Goal: Task Accomplishment & Management: Complete application form

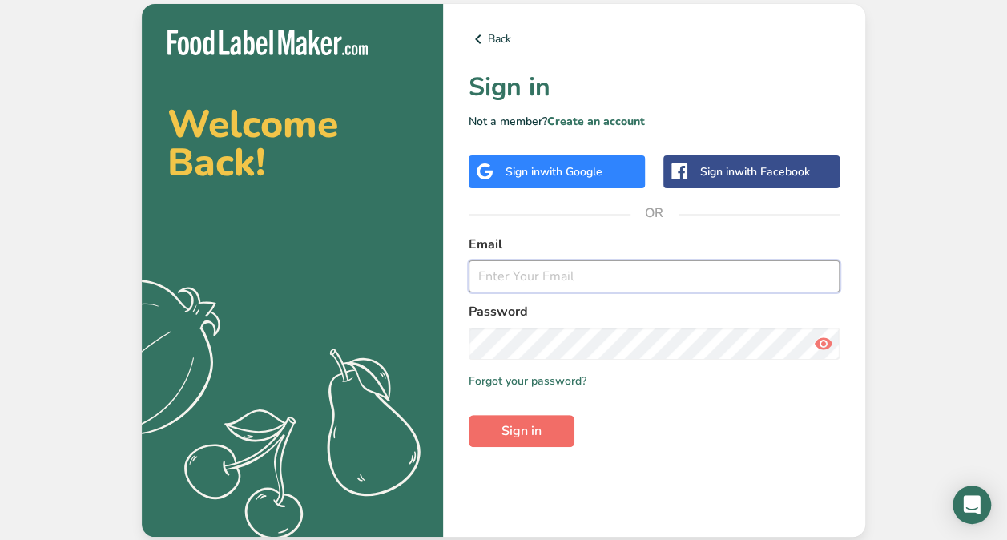
type input "[PERSON_NAME][EMAIL_ADDRESS][DOMAIN_NAME]"
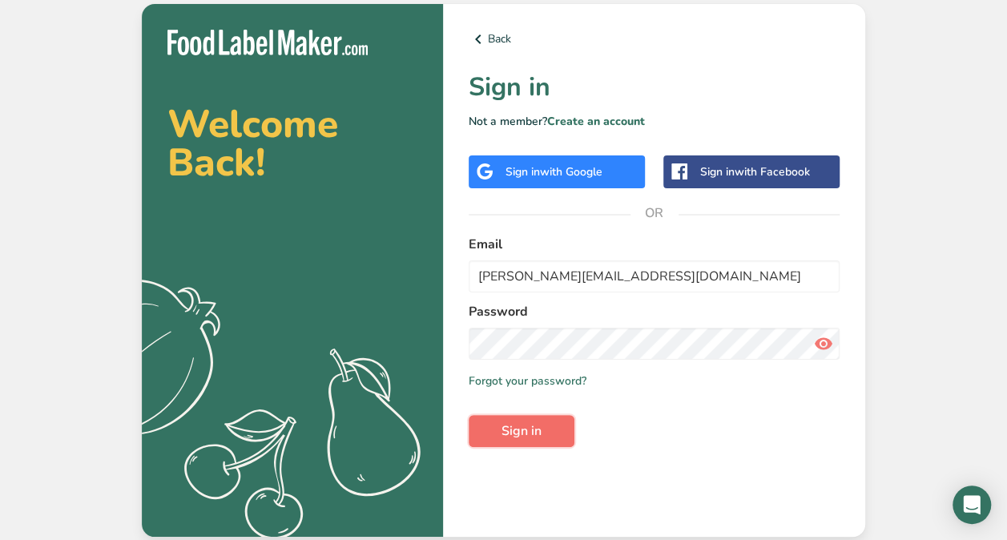
click at [523, 434] on span "Sign in" at bounding box center [522, 430] width 40 height 19
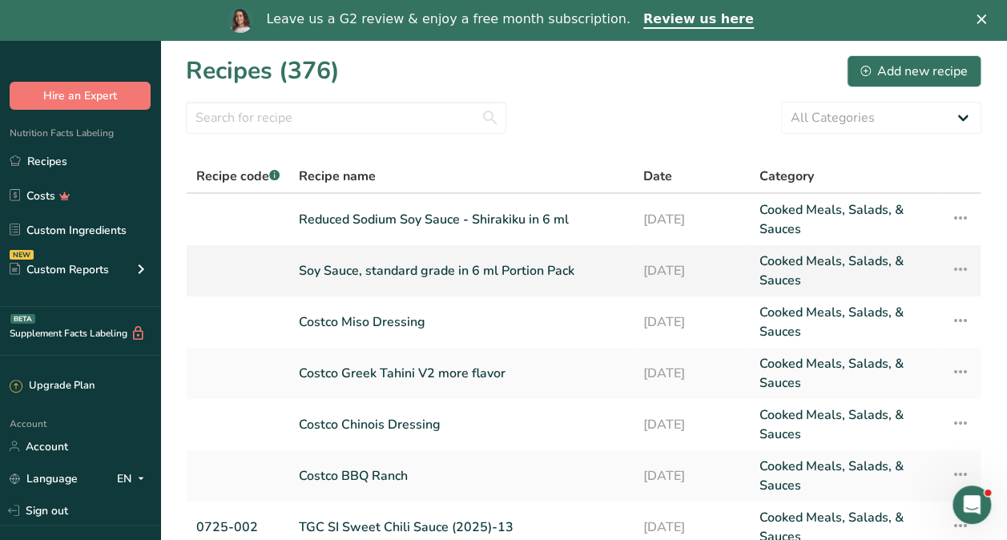
click at [542, 264] on link "Soy Sauce, standard grade in 6 ml Portion Pack" at bounding box center [461, 271] width 325 height 38
click at [474, 276] on link "Soy Sauce, standard grade in 6 ml Portion Pack" at bounding box center [461, 271] width 325 height 38
click at [51, 453] on link "Account" at bounding box center [80, 447] width 160 height 28
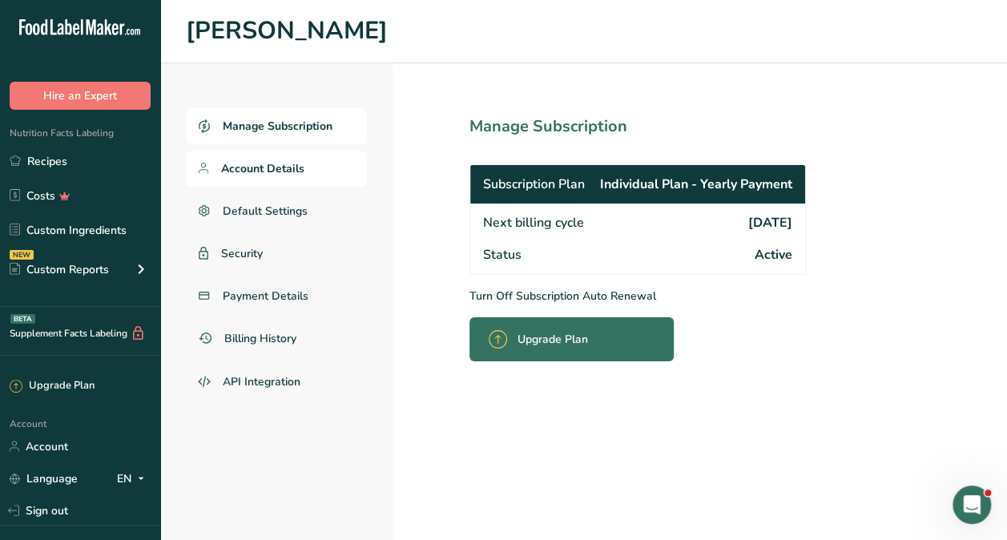
click at [256, 171] on span "Account Details" at bounding box center [262, 168] width 83 height 17
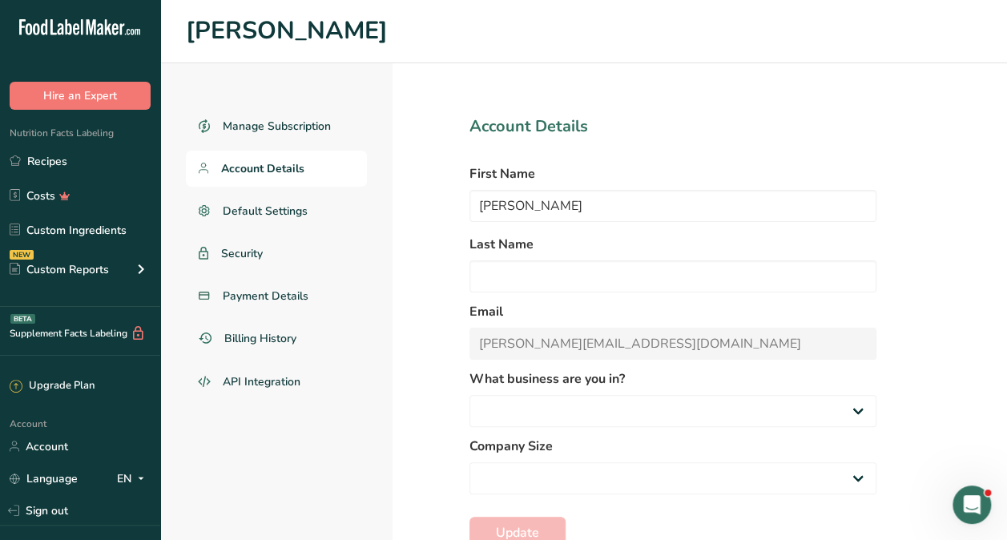
select select
select select "2"
click at [245, 211] on span "Default Settings" at bounding box center [266, 211] width 86 height 17
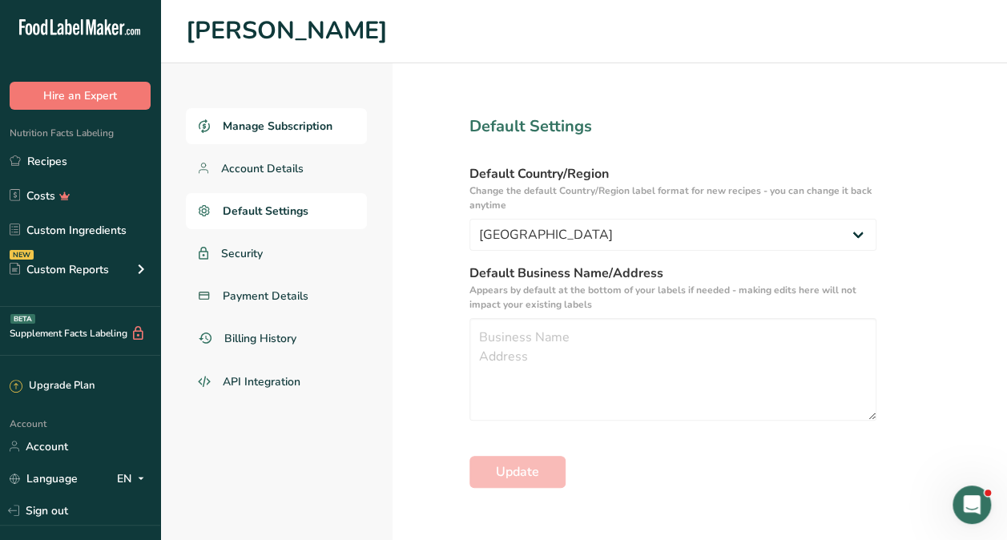
click at [255, 128] on span "Manage Subscription" at bounding box center [278, 126] width 110 height 17
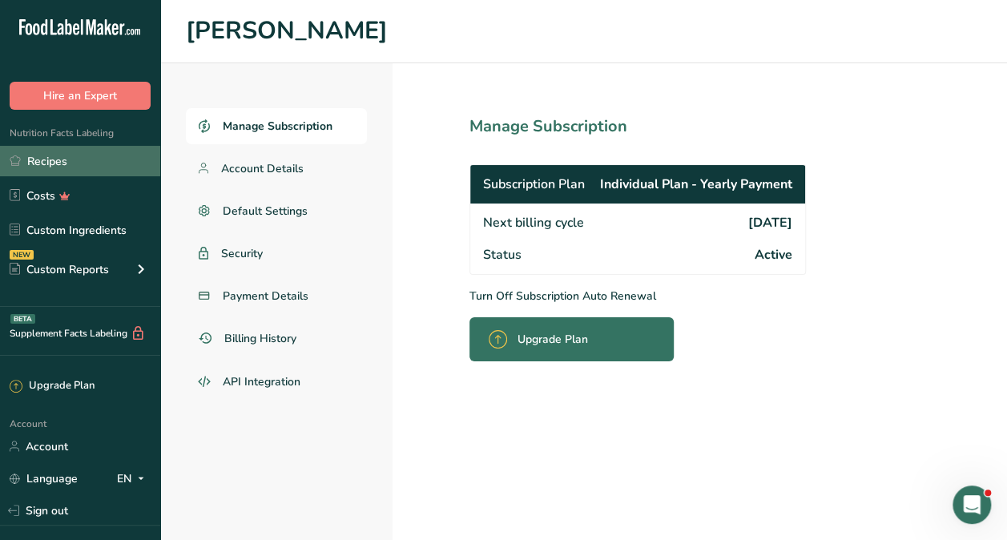
click at [71, 154] on link "Recipes" at bounding box center [80, 161] width 160 height 30
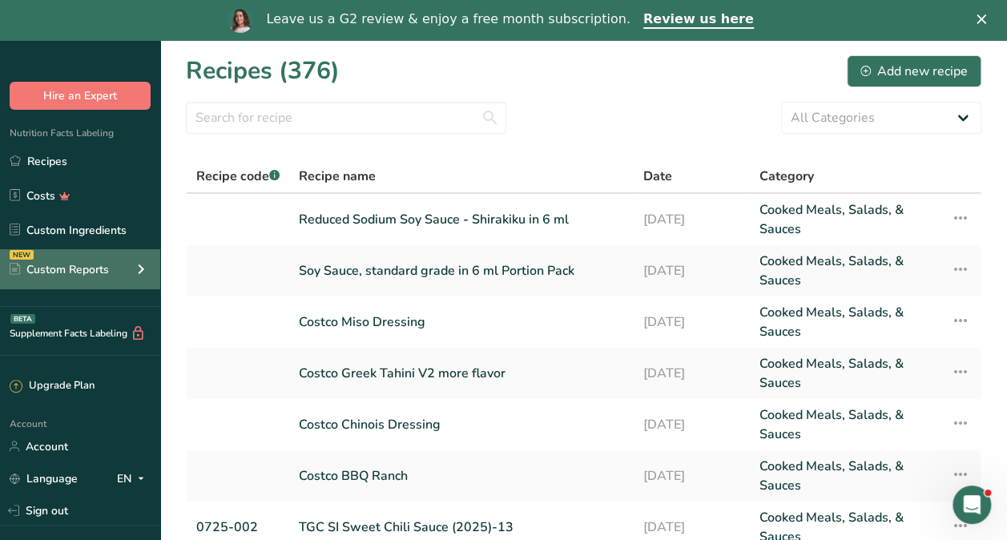
click at [112, 268] on div "NEW Custom Reports" at bounding box center [80, 269] width 160 height 40
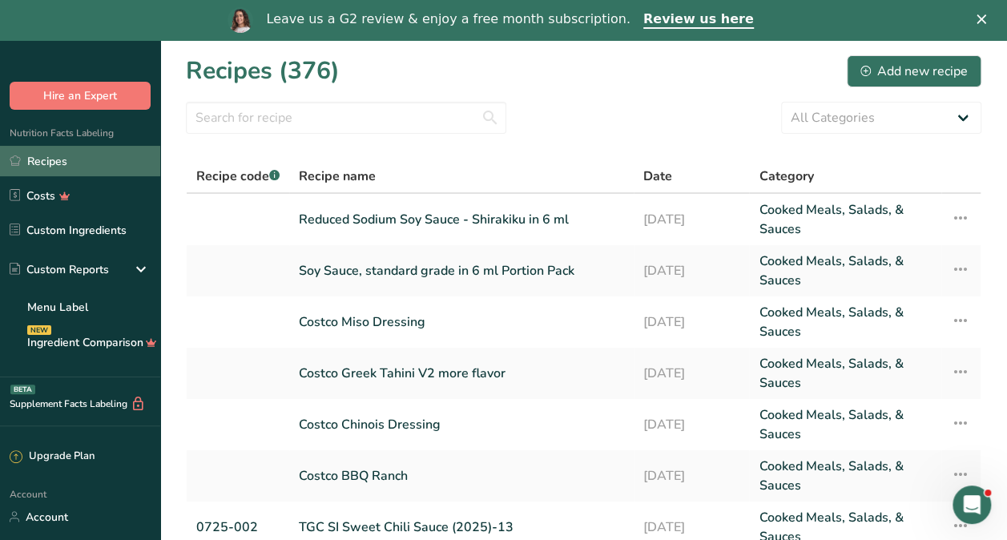
click at [53, 165] on link "Recipes" at bounding box center [80, 161] width 160 height 30
click at [302, 134] on section "Recipes (376) Add new recipe All Categories Baked Goods Beverages Confectionery…" at bounding box center [583, 412] width 847 height 744
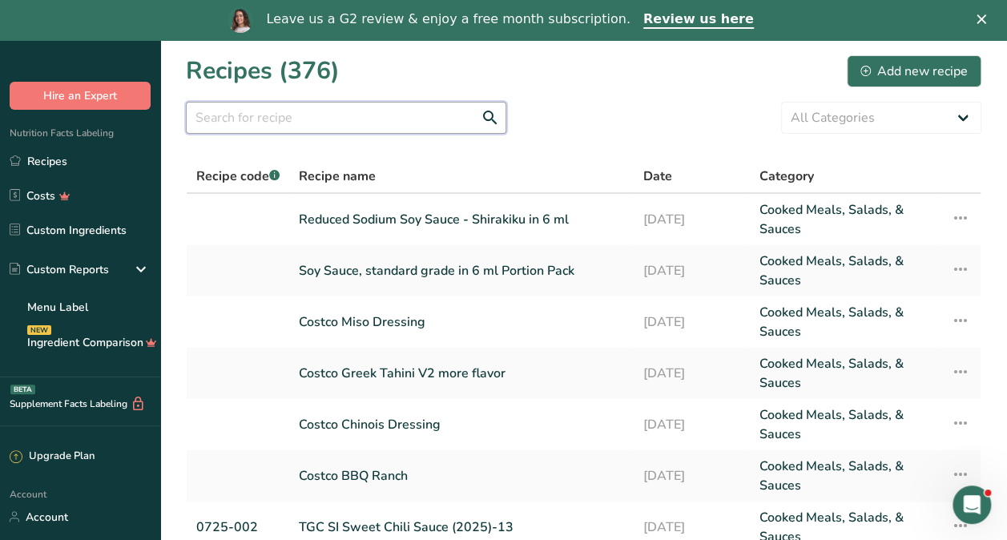
click at [285, 107] on input "text" at bounding box center [346, 118] width 320 height 32
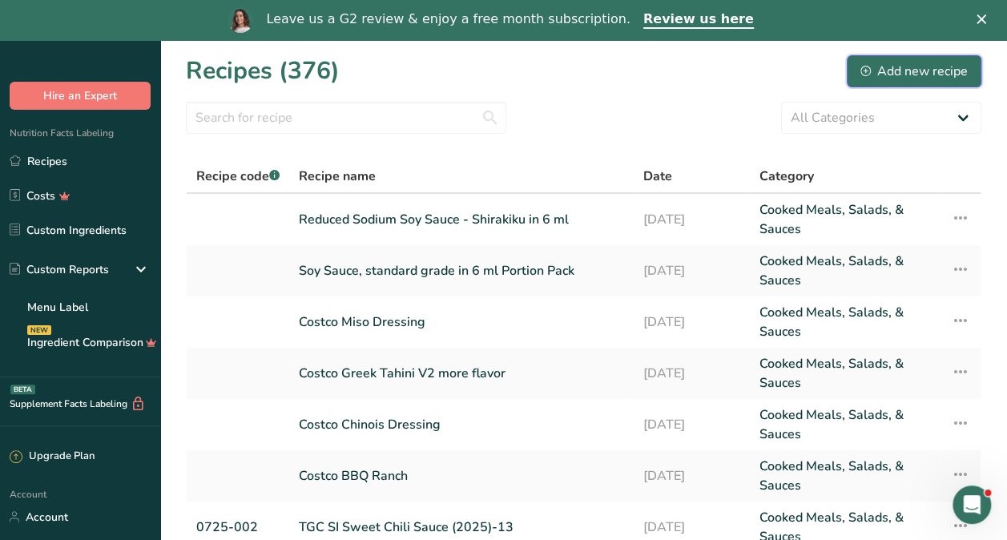
click at [937, 74] on div "Add new recipe" at bounding box center [914, 71] width 107 height 19
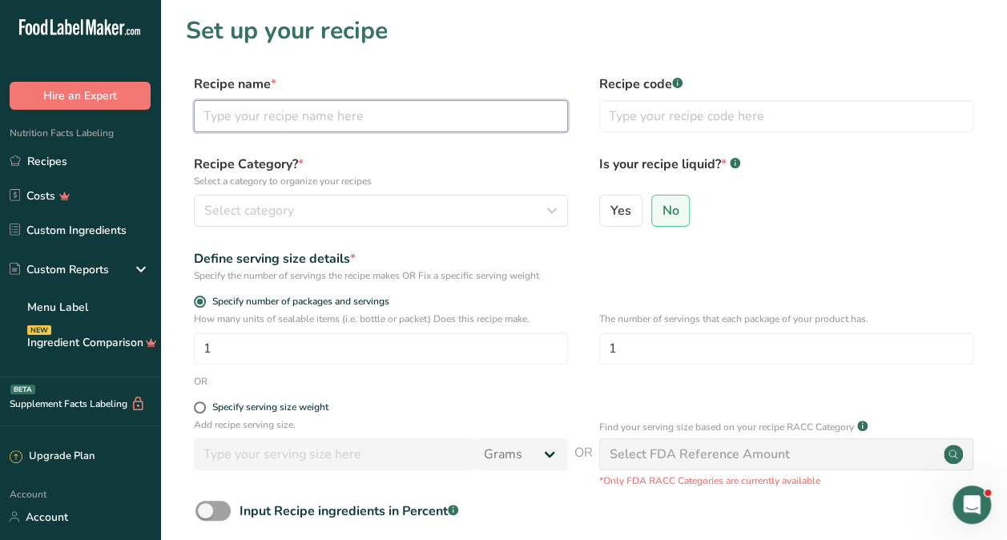
click at [348, 122] on input "text" at bounding box center [381, 116] width 374 height 32
type input "EAT Mila Creamy Sesame Noodle V3 2.5 Oz Pouch"
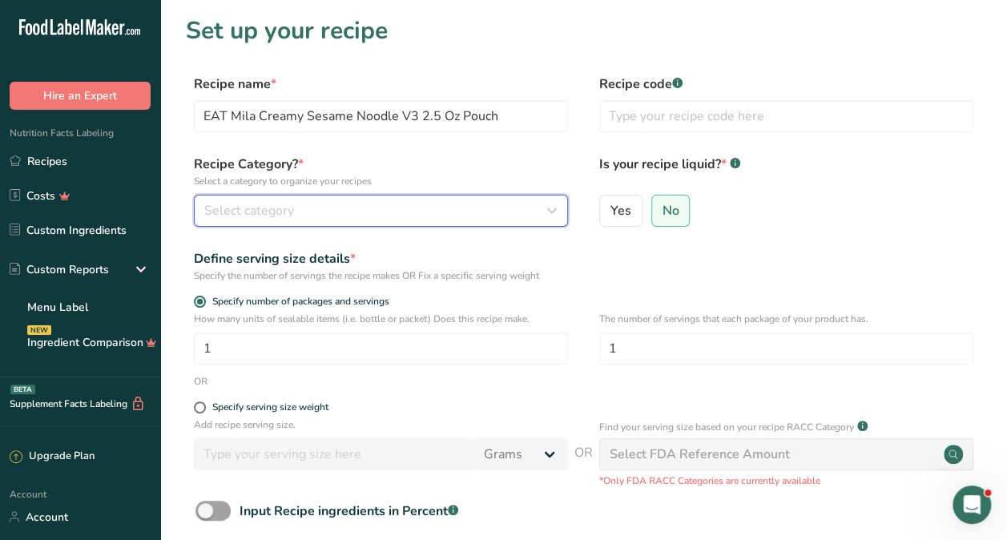
click at [301, 201] on div "Select category" at bounding box center [376, 210] width 344 height 19
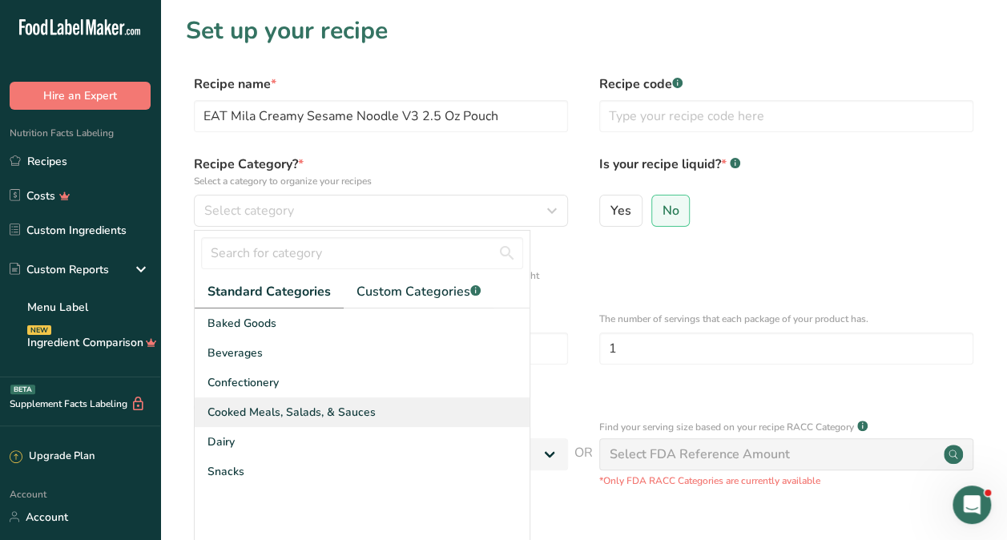
click at [287, 401] on div "Cooked Meals, Salads, & Sauces" at bounding box center [362, 412] width 335 height 30
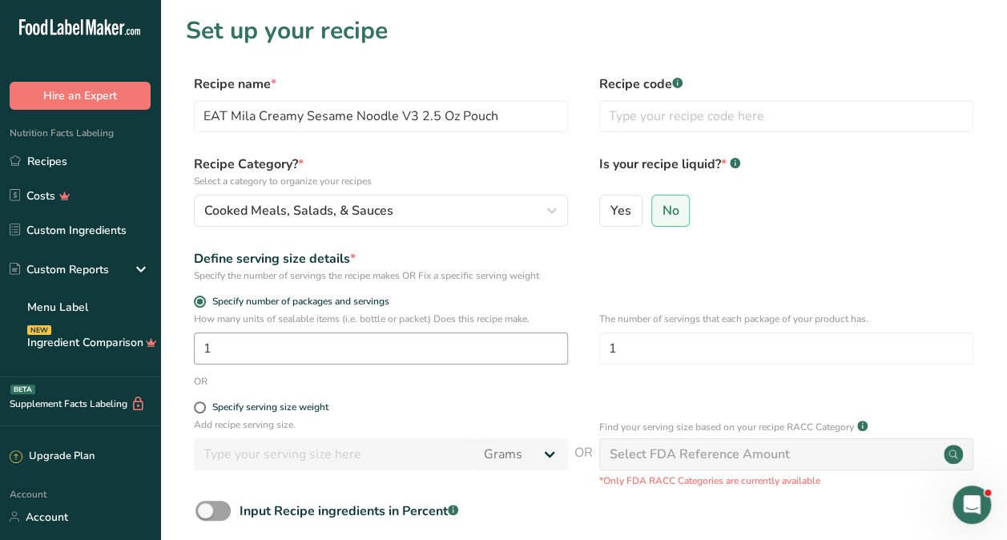
scroll to position [80, 0]
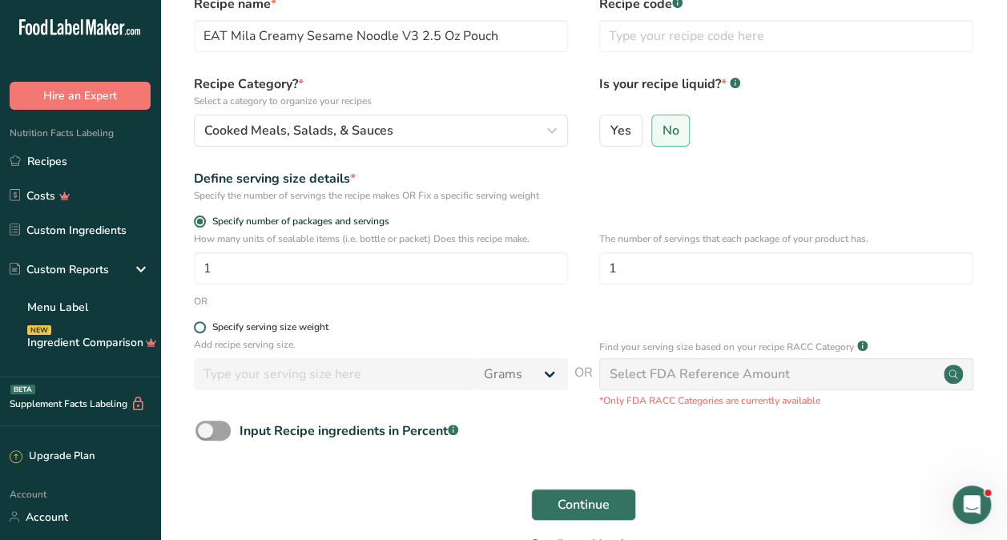
click at [200, 327] on span at bounding box center [200, 327] width 12 height 12
click at [200, 327] on input "Specify serving size weight" at bounding box center [199, 327] width 10 height 10
radio input "true"
radio input "false"
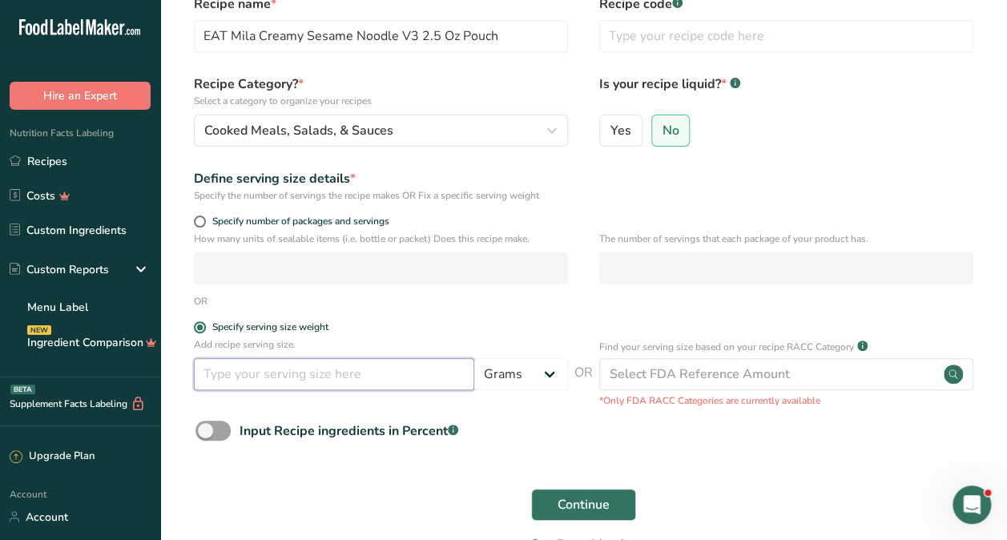
click at [274, 373] on input "number" at bounding box center [334, 374] width 280 height 32
type input "100"
click at [409, 308] on div "OR" at bounding box center [584, 301] width 796 height 14
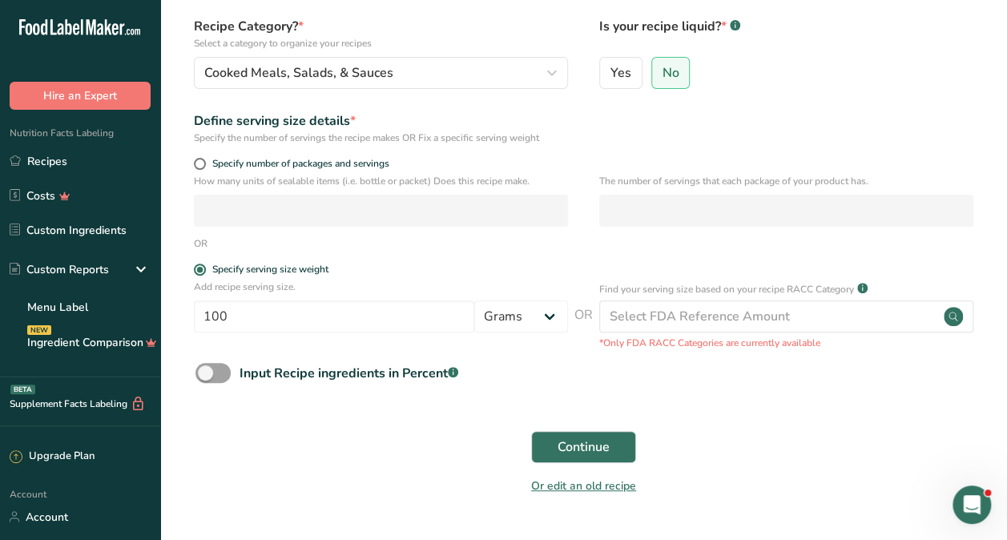
scroll to position [179, 0]
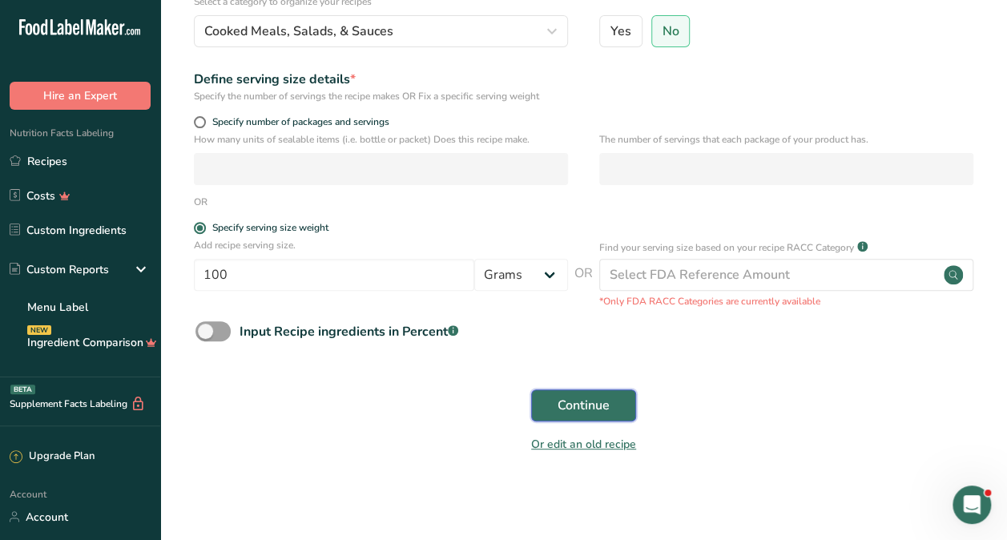
click at [609, 397] on span "Continue" at bounding box center [584, 405] width 52 height 19
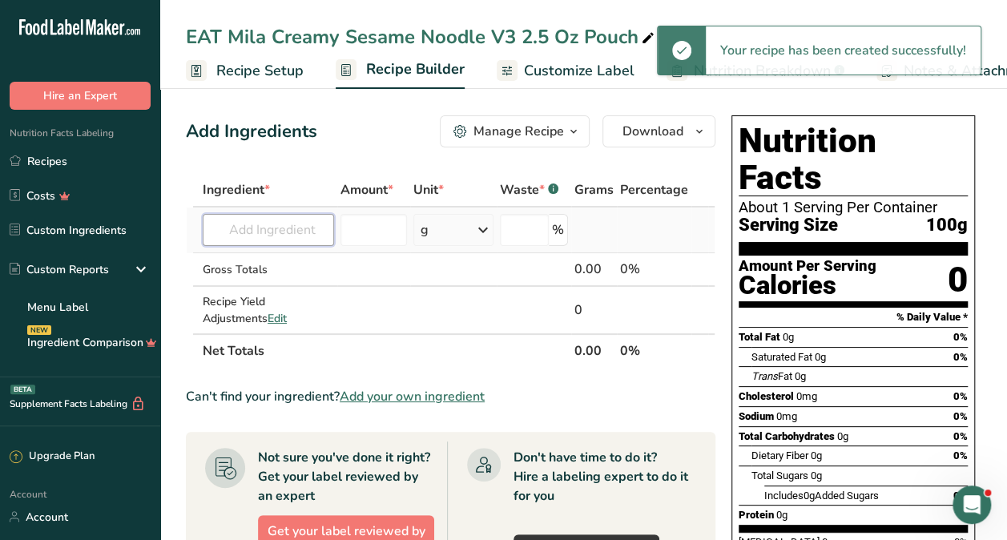
click at [272, 224] on input "text" at bounding box center [268, 230] width 131 height 32
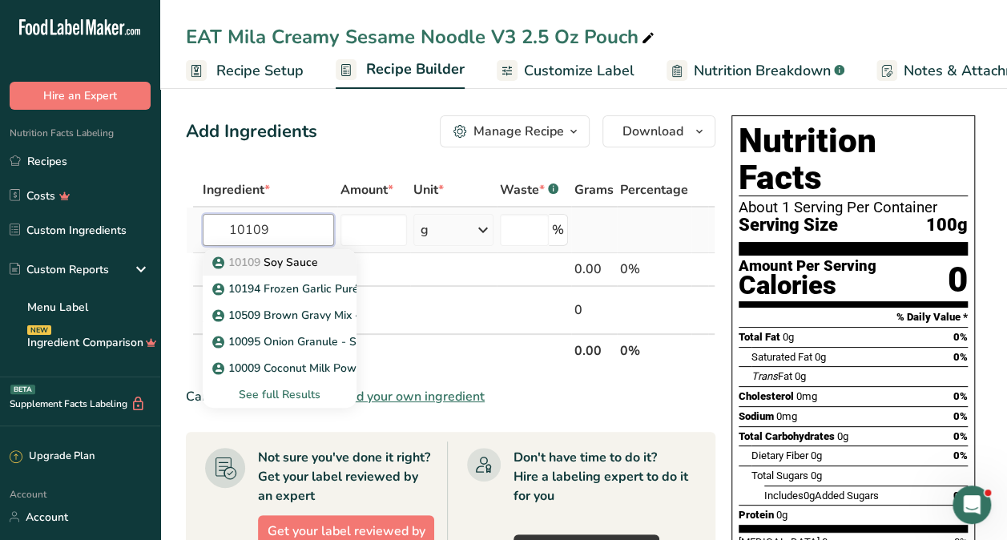
type input "10109"
click at [271, 251] on link "10109 Soy Sauce" at bounding box center [280, 262] width 154 height 26
type input "Soy Sauce"
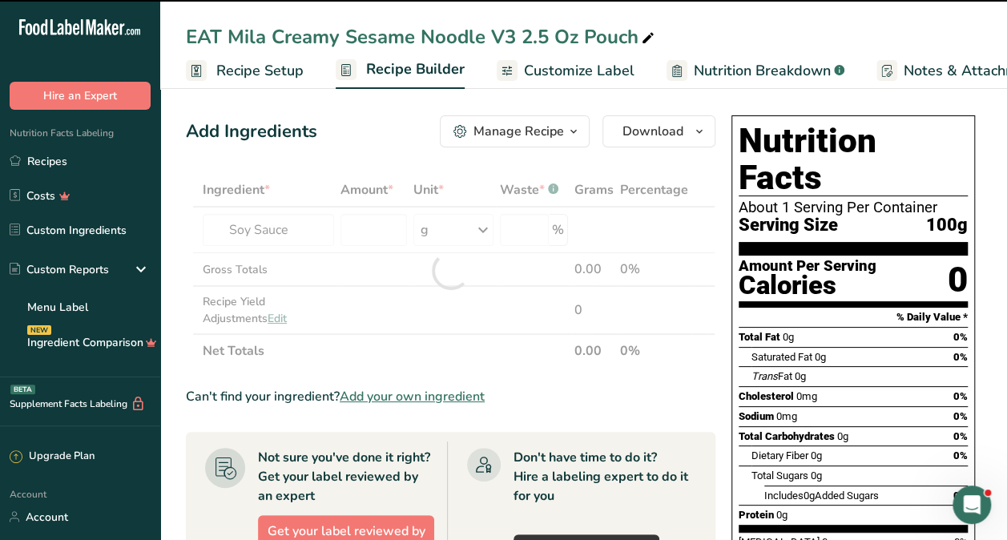
type input "0"
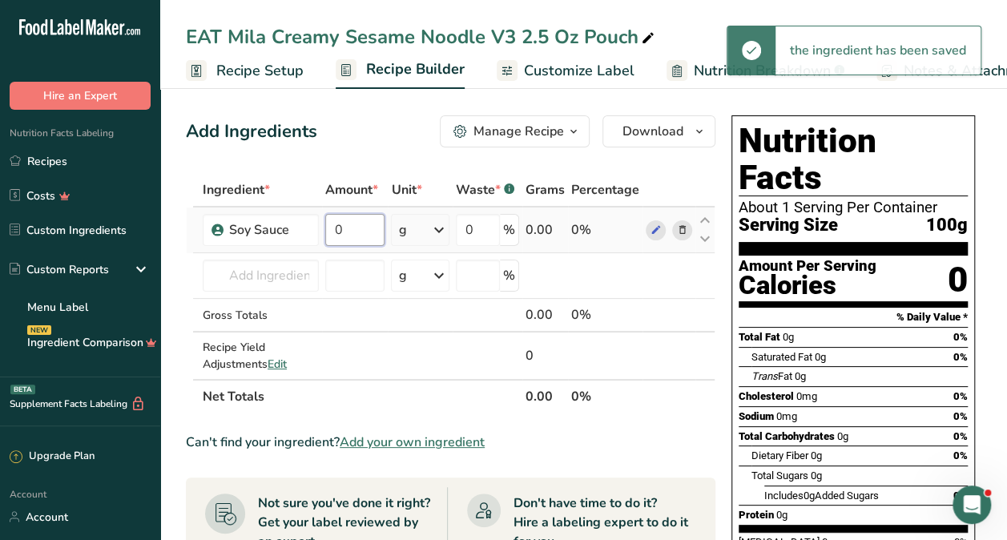
click at [375, 224] on input "0" at bounding box center [355, 230] width 60 height 32
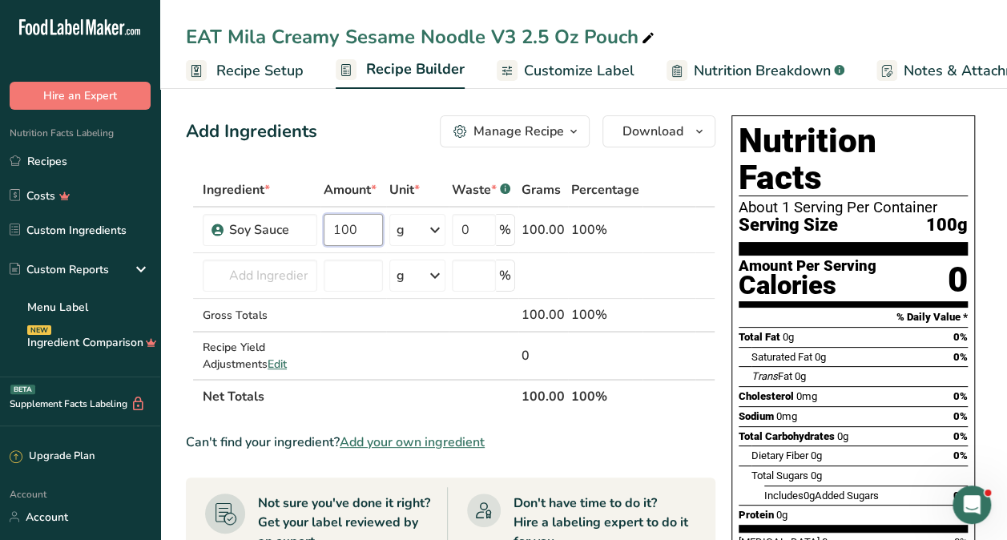
type input "100"
click at [357, 137] on div "Add Ingredients Manage Recipe Delete Recipe Duplicate Recipe Scale Recipe Save …" at bounding box center [451, 131] width 530 height 32
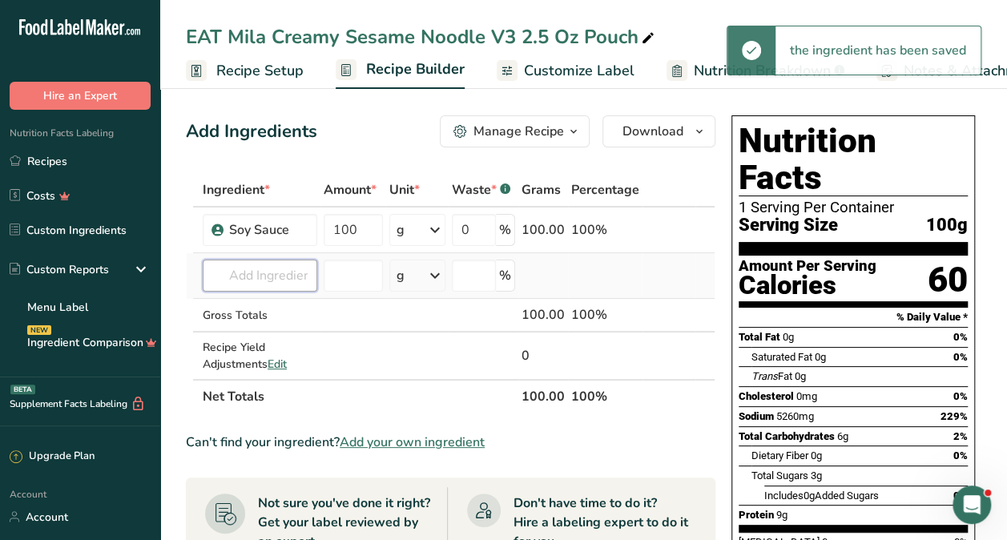
click at [284, 266] on input "text" at bounding box center [260, 276] width 115 height 32
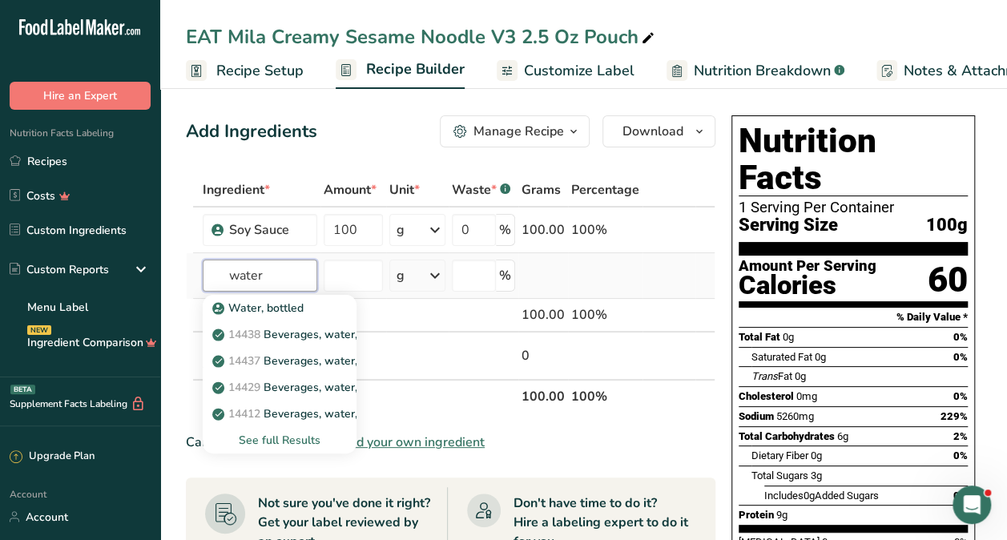
type input "water"
click at [288, 447] on div "See full Results" at bounding box center [280, 440] width 128 height 17
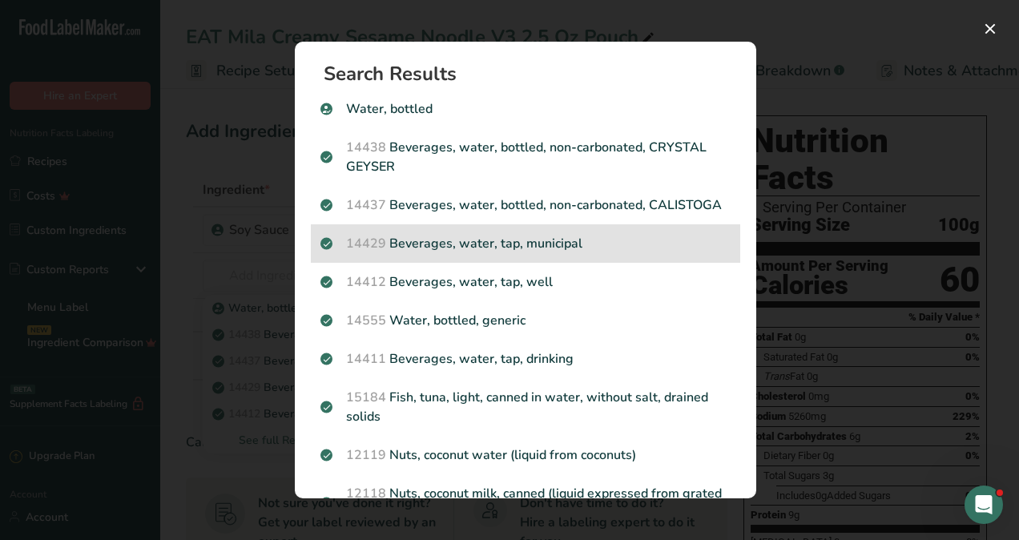
click at [526, 253] on p "14429 Beverages, water, tap, municipal" at bounding box center [525, 243] width 410 height 19
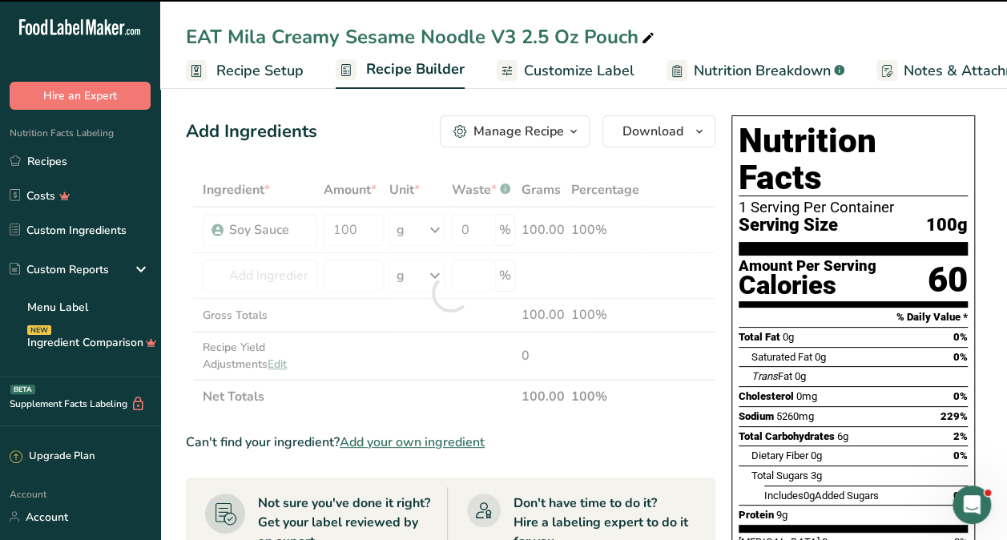
type input "0"
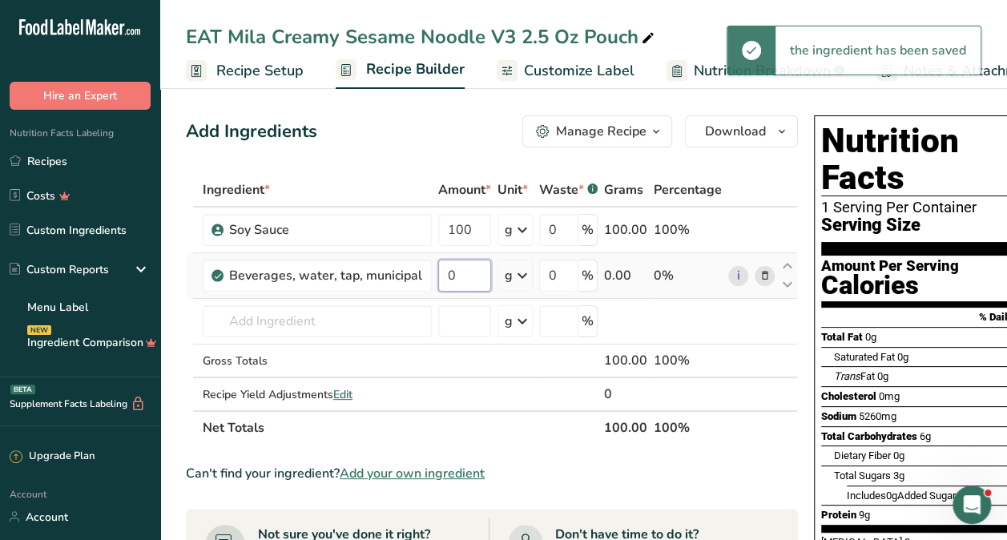
click at [463, 268] on input "0" at bounding box center [464, 276] width 53 height 32
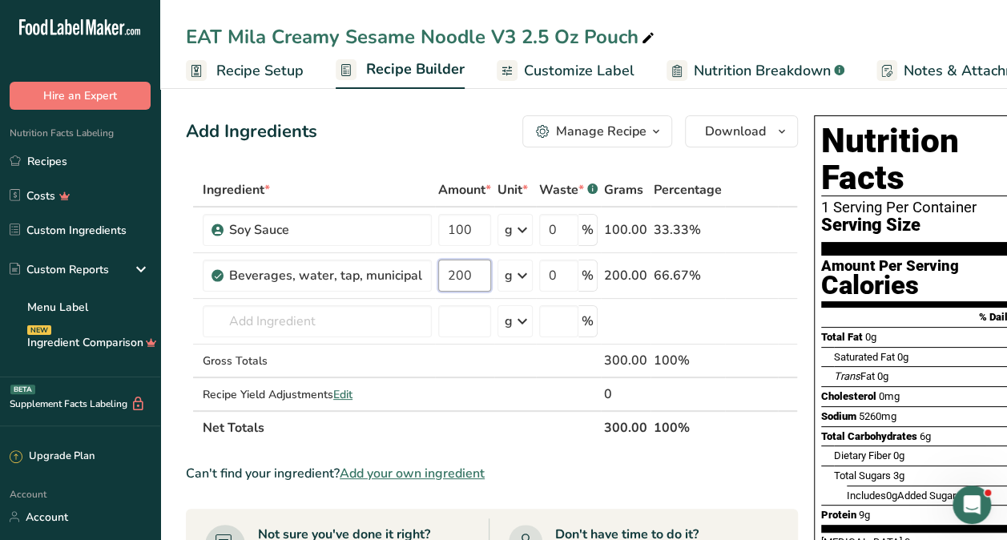
type input "200"
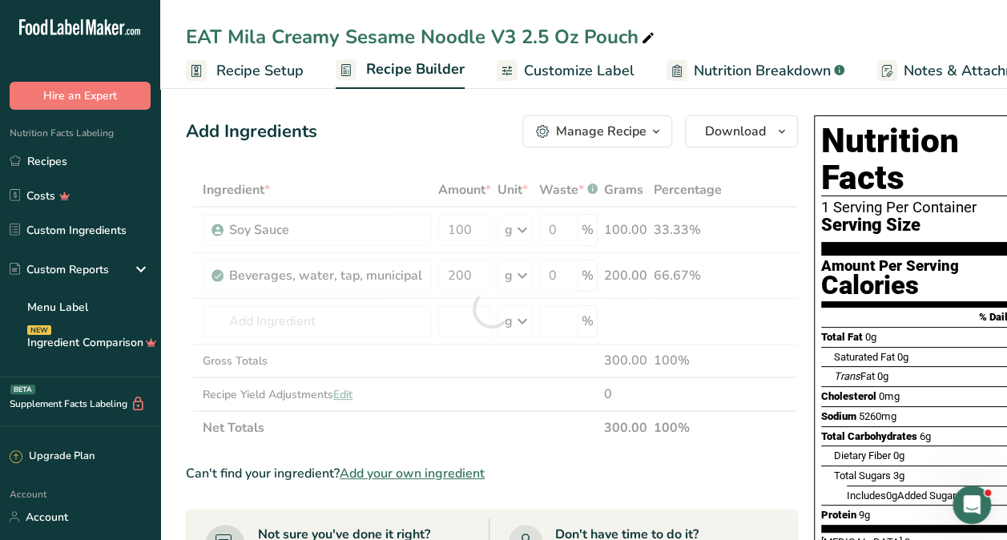
click at [435, 147] on div "Add Ingredients Manage Recipe Delete Recipe Duplicate Recipe Scale Recipe Save …" at bounding box center [492, 131] width 612 height 32
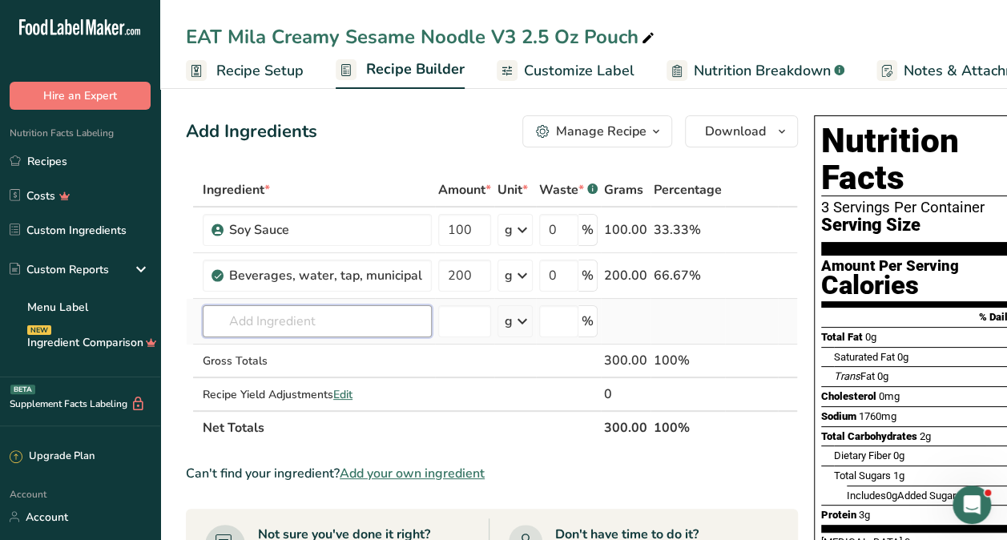
click at [293, 326] on input "text" at bounding box center [317, 321] width 229 height 32
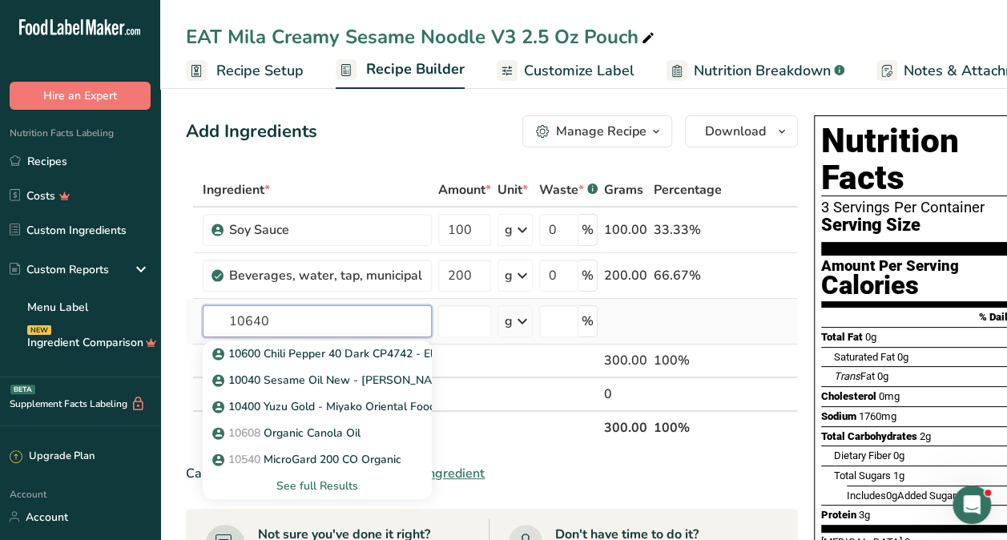
type input "10640"
click at [330, 480] on div "See full Results" at bounding box center [318, 486] width 204 height 17
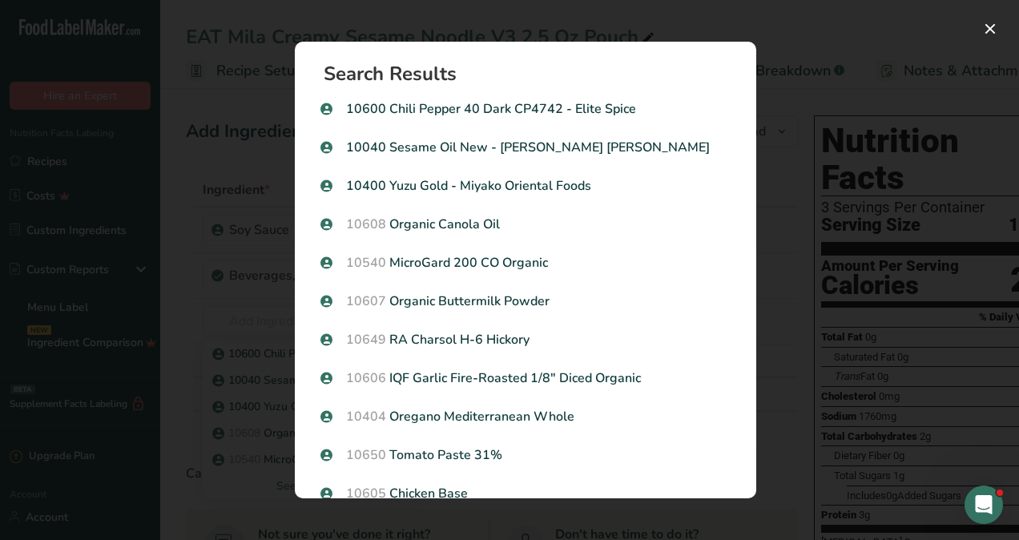
click at [474, 21] on div "Search Results 10600 Chili Pepper 40 Dark CP4742 - Elite Spice 10040 Sesame Oil…" at bounding box center [525, 270] width 513 height 508
click at [998, 34] on button "Search results modal" at bounding box center [990, 29] width 26 height 26
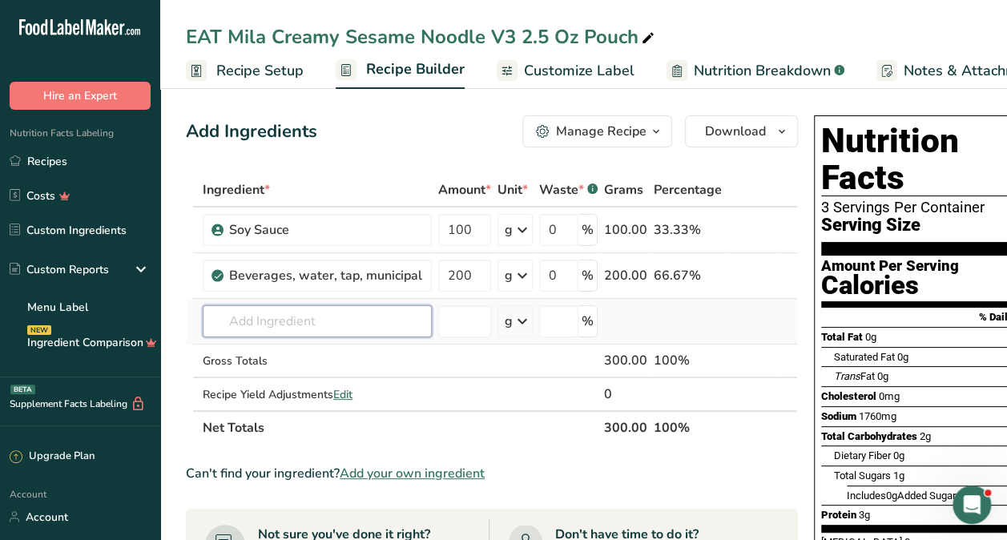
click at [300, 309] on input "text" at bounding box center [317, 321] width 229 height 32
type input "C"
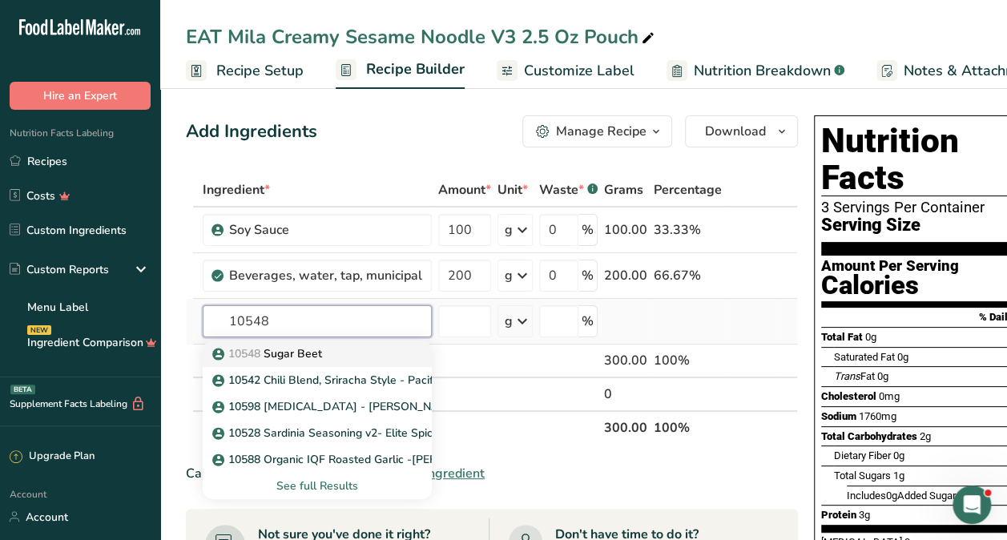
type input "10548"
click at [309, 348] on p "10548 Sugar Beet" at bounding box center [269, 353] width 107 height 17
type input "Sugar Beet"
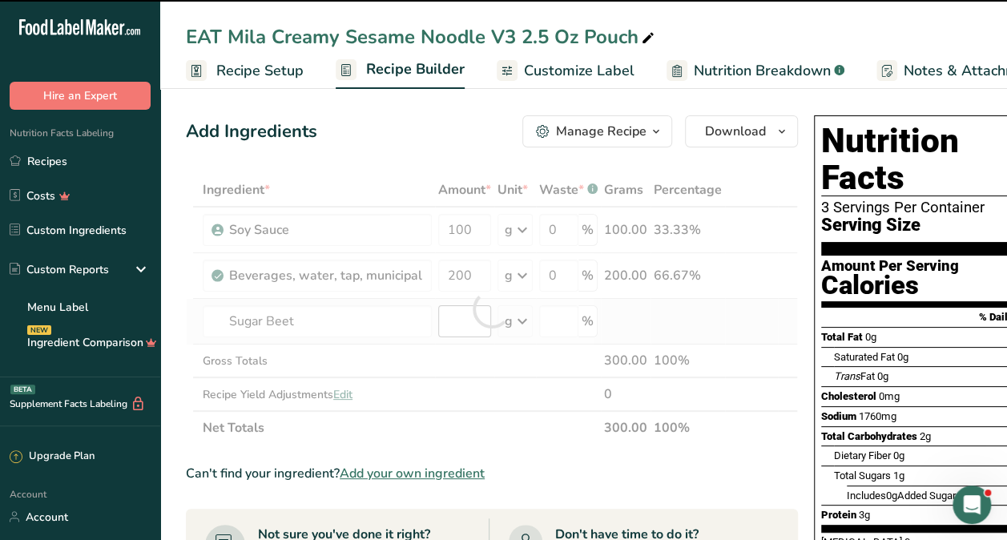
type input "0"
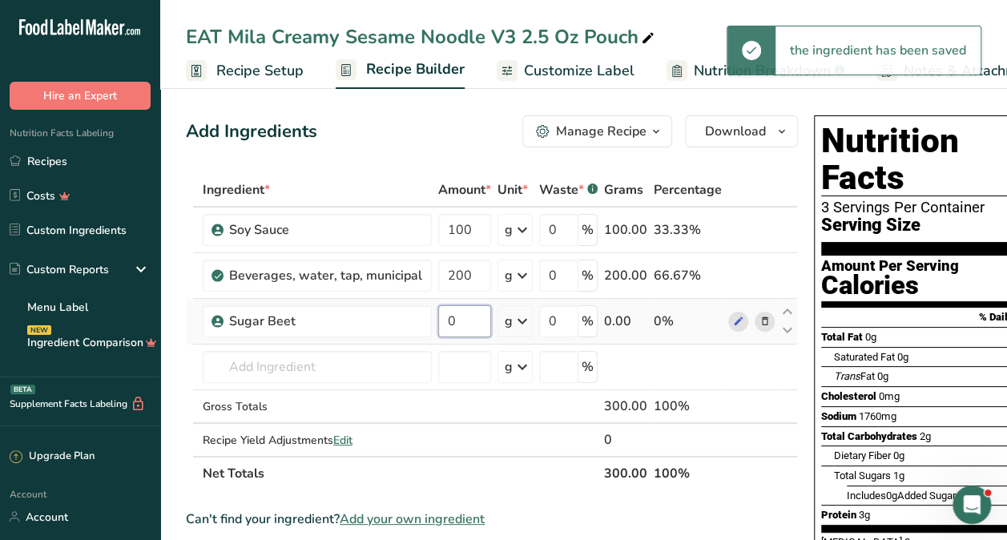
click at [455, 322] on input "0" at bounding box center [464, 321] width 53 height 32
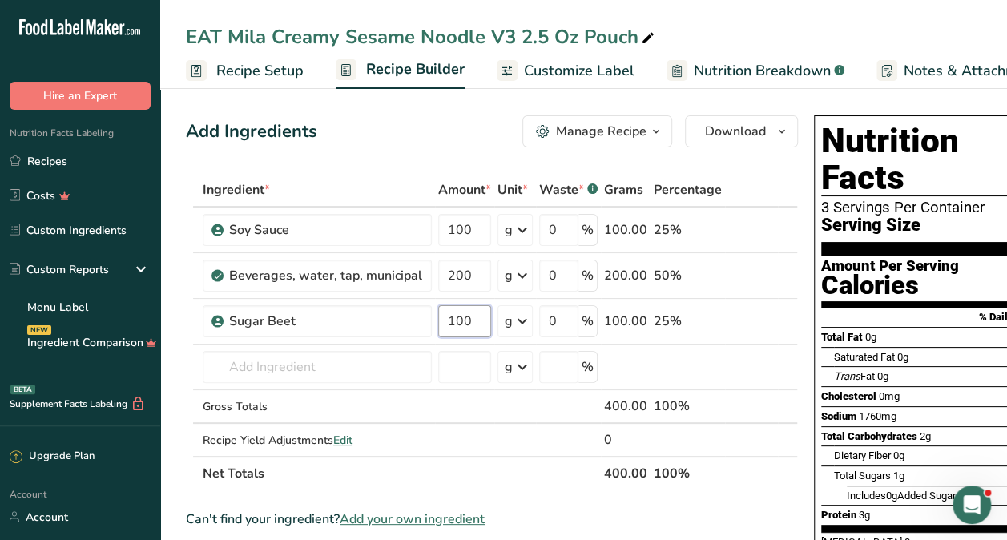
type input "100"
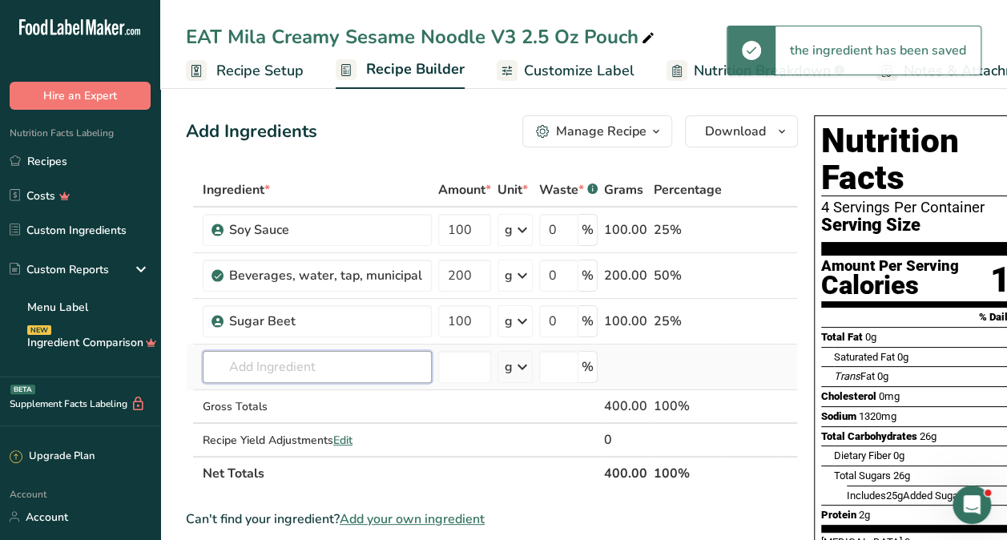
click at [311, 368] on input "text" at bounding box center [317, 367] width 229 height 32
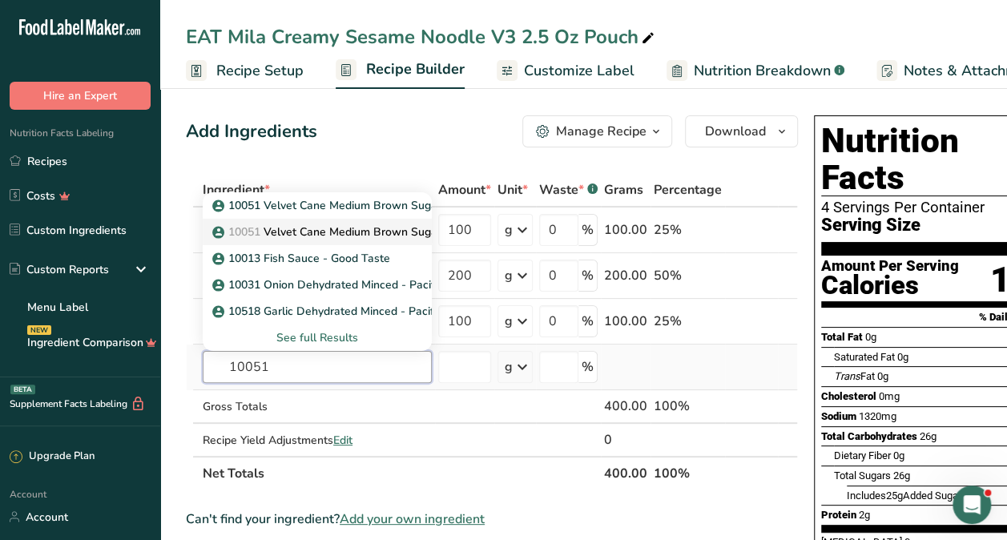
type input "10051"
click at [351, 232] on p "10051 Velvet Cane Medium Brown Sugar" at bounding box center [329, 232] width 226 height 17
type input "Velvet Cane Medium Brown Sugar"
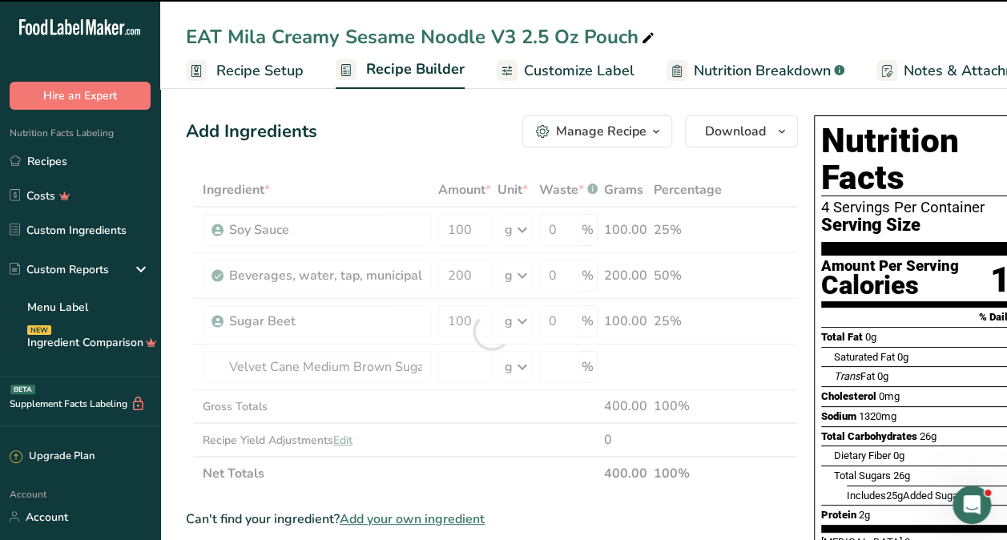
type input "0"
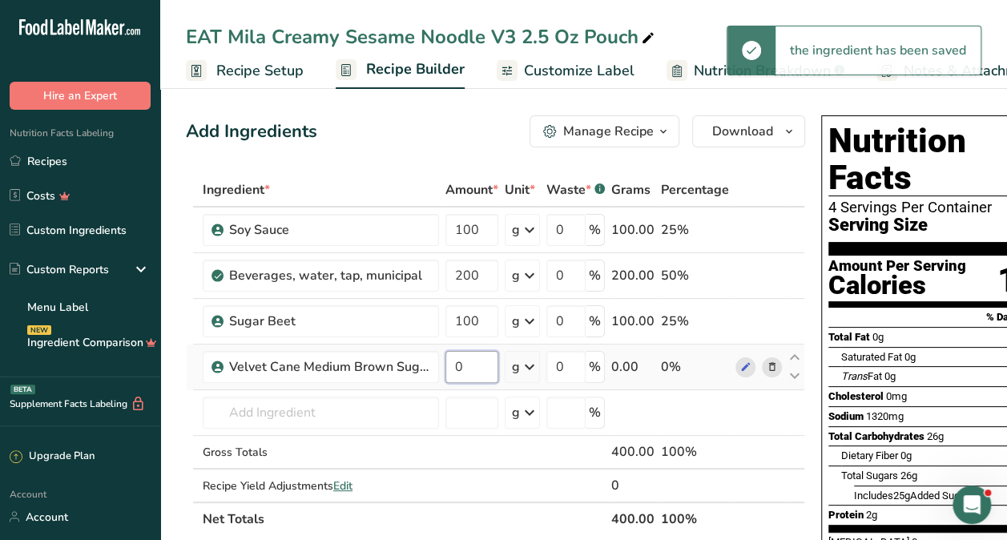
click at [475, 375] on input "0" at bounding box center [471, 367] width 53 height 32
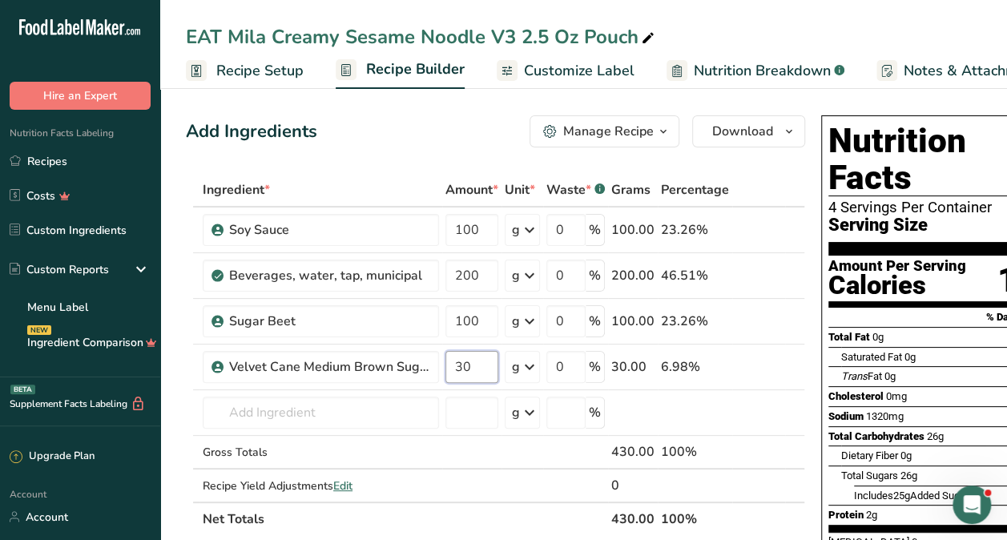
type input "30"
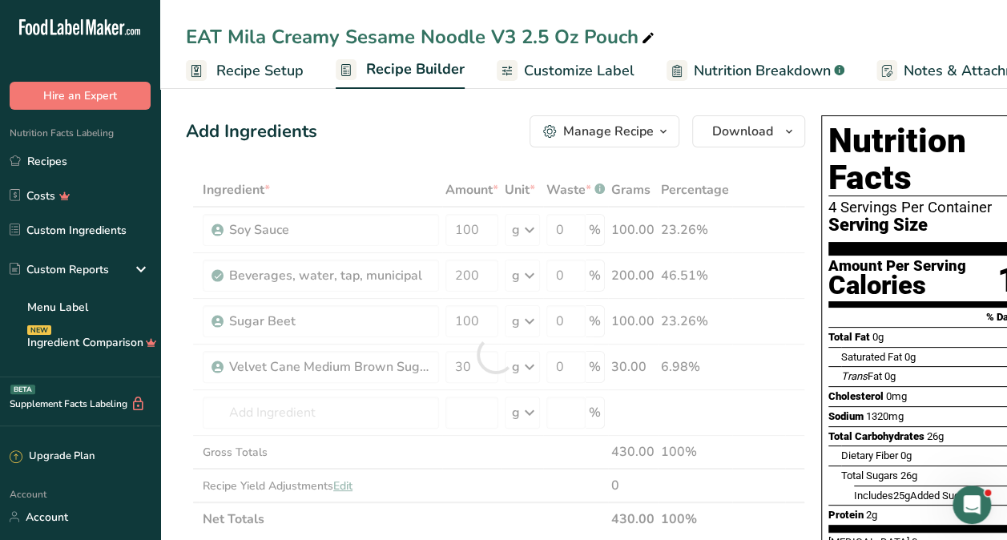
click at [434, 123] on div "Add Ingredients Manage Recipe Delete Recipe Duplicate Recipe Scale Recipe Save …" at bounding box center [495, 131] width 619 height 32
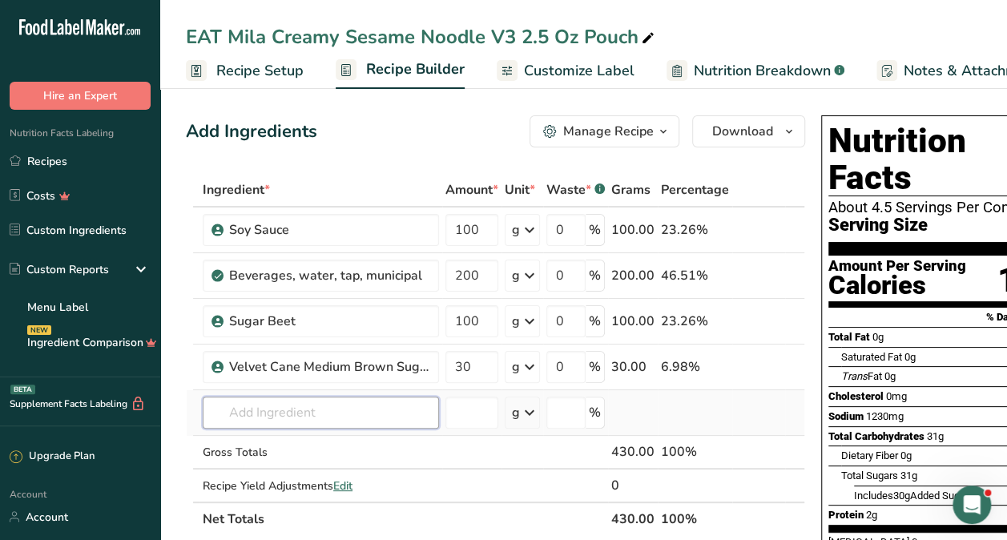
click at [366, 413] on input "text" at bounding box center [321, 413] width 236 height 32
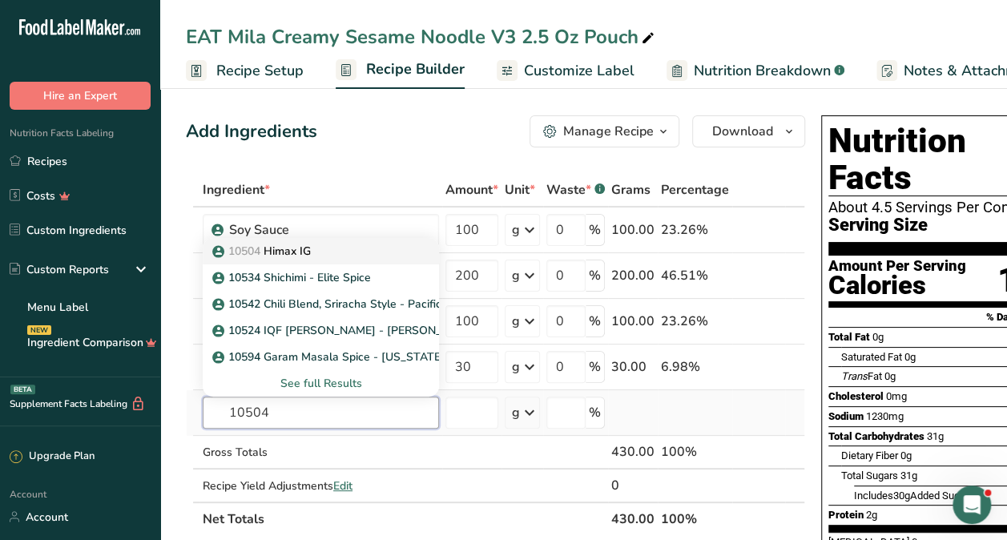
type input "10504"
click at [316, 261] on link "10504 Himax IG" at bounding box center [321, 251] width 236 height 26
type input "Himax IG"
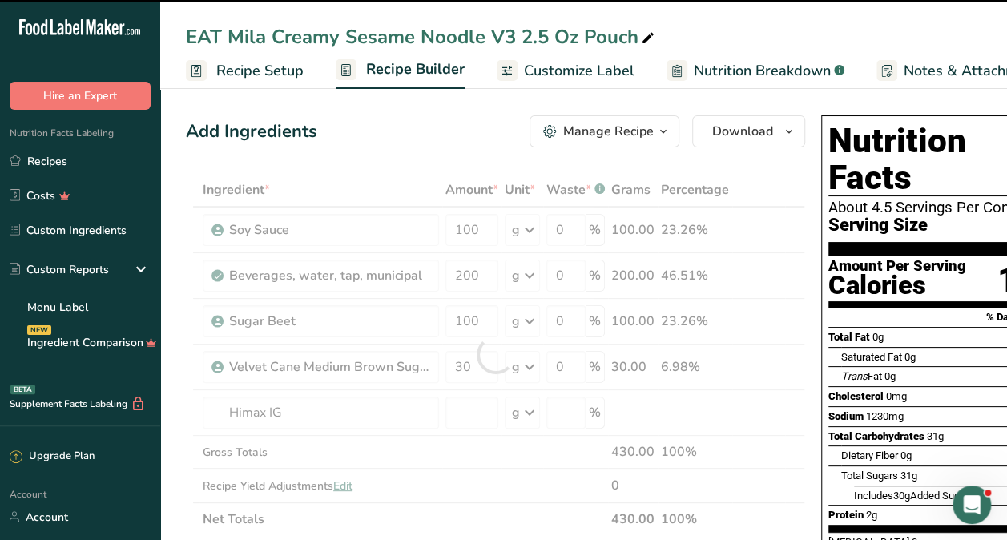
type input "0"
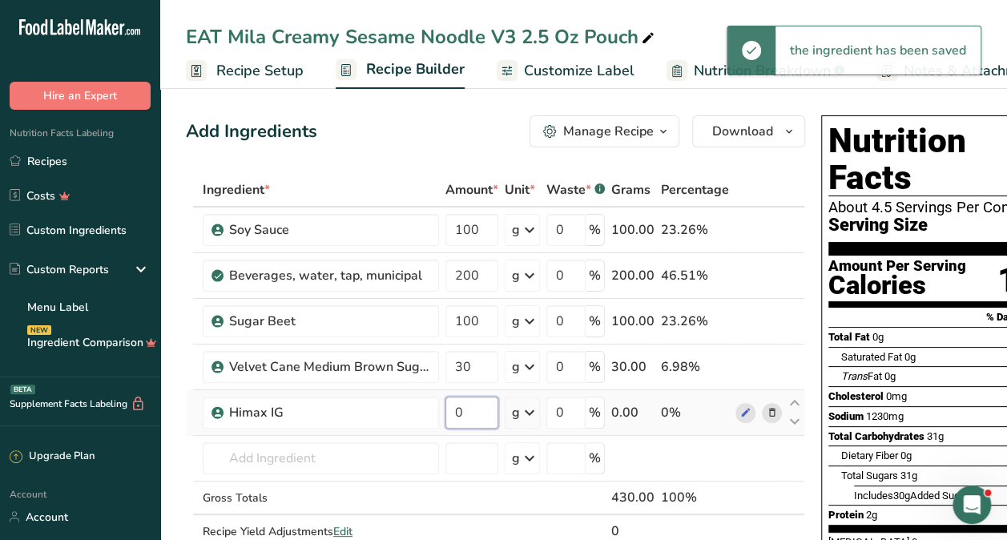
click at [480, 410] on input "0" at bounding box center [471, 413] width 53 height 32
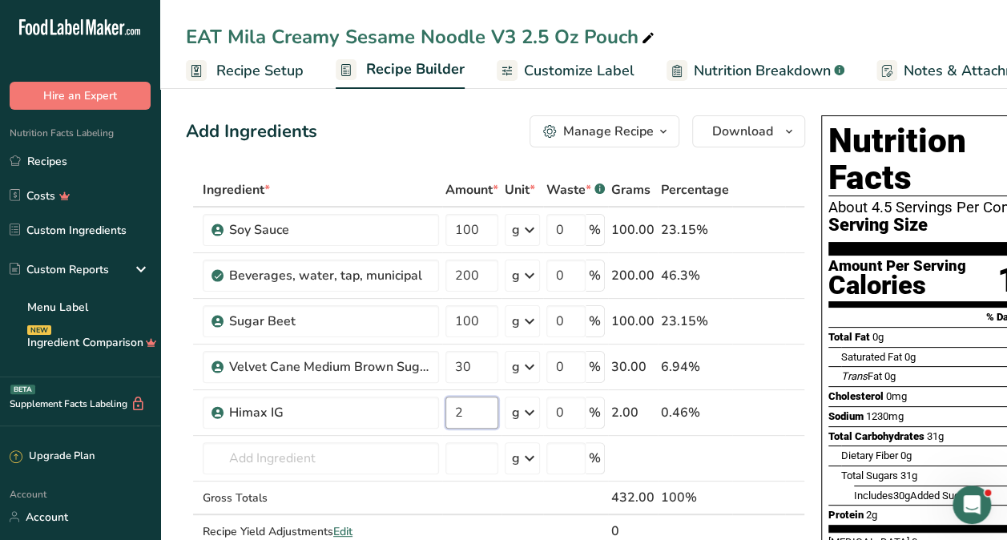
type input "2"
click at [465, 125] on div "Add Ingredients Manage Recipe Delete Recipe Duplicate Recipe Scale Recipe Save …" at bounding box center [495, 131] width 619 height 32
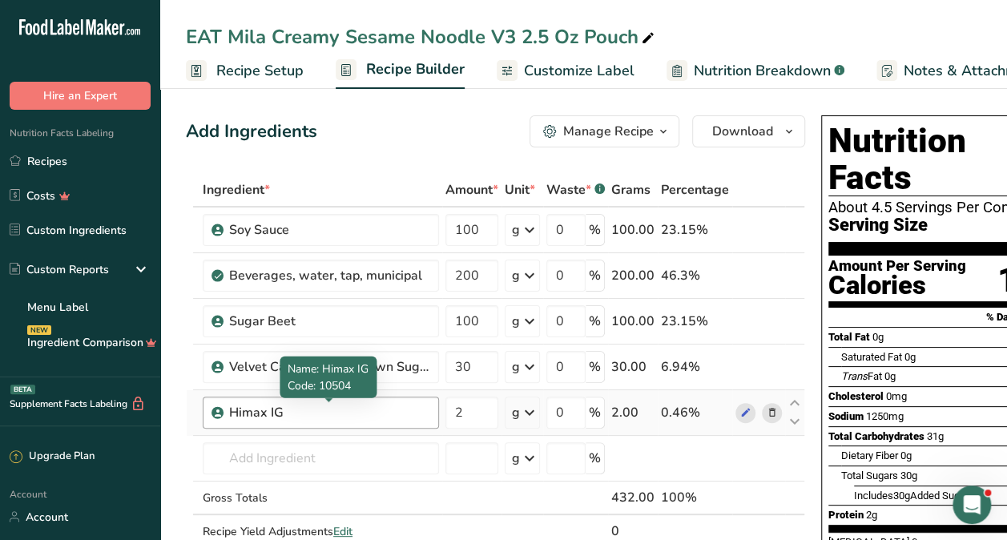
click at [260, 414] on div "Himax IG" at bounding box center [329, 412] width 200 height 19
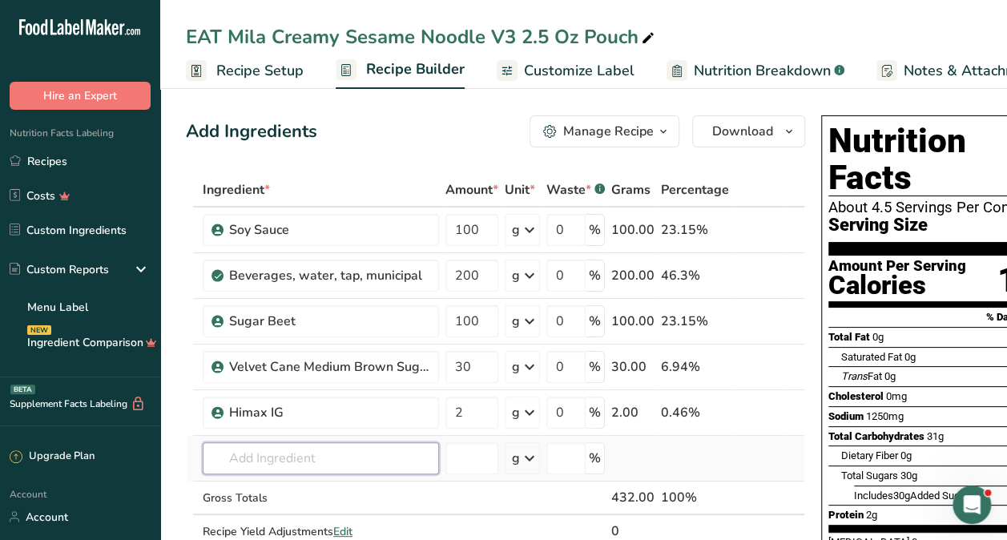
click at [268, 458] on input "text" at bounding box center [321, 458] width 236 height 32
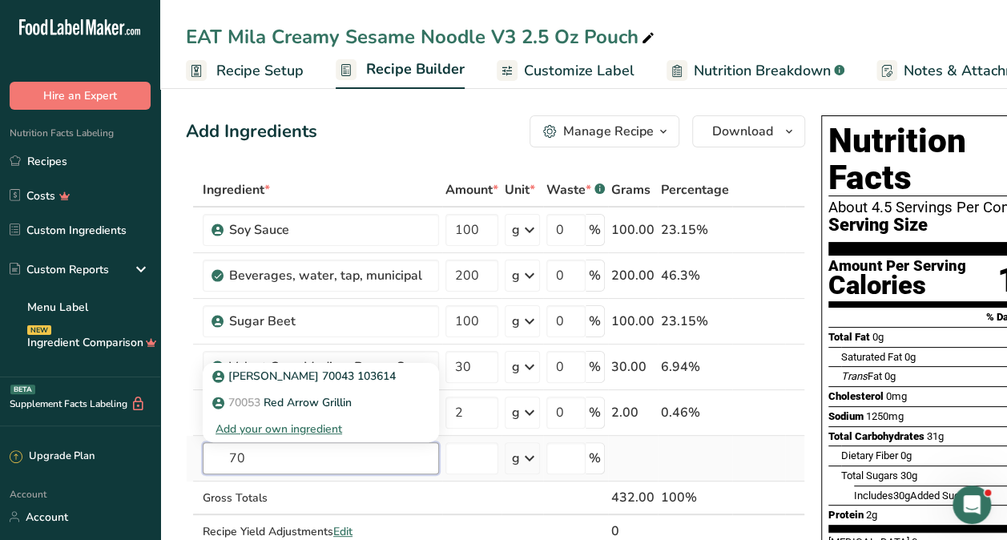
type input "7"
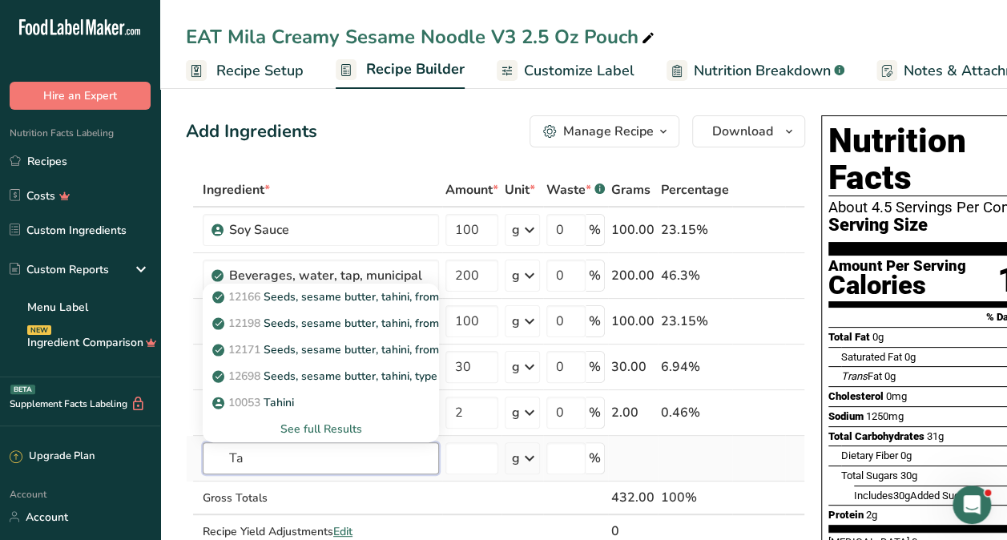
type input "T"
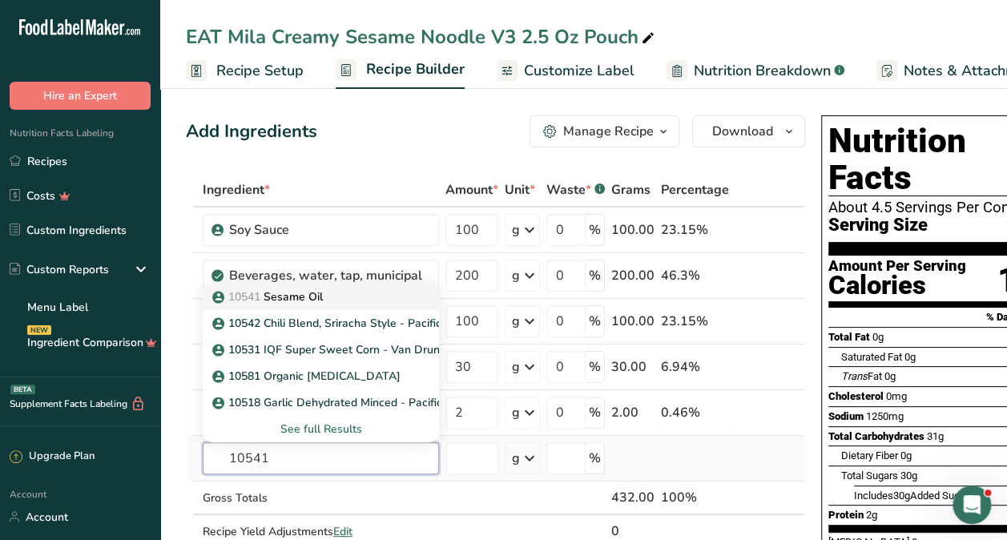
type input "10541"
click at [353, 288] on div "10541 Sesame Oil" at bounding box center [308, 296] width 185 height 17
type input "Sesame Oil"
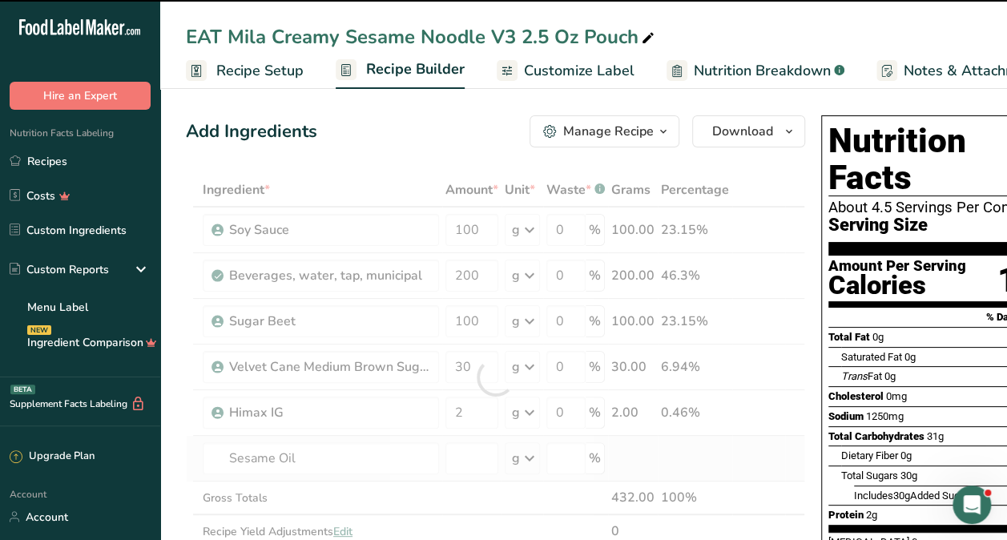
type input "0"
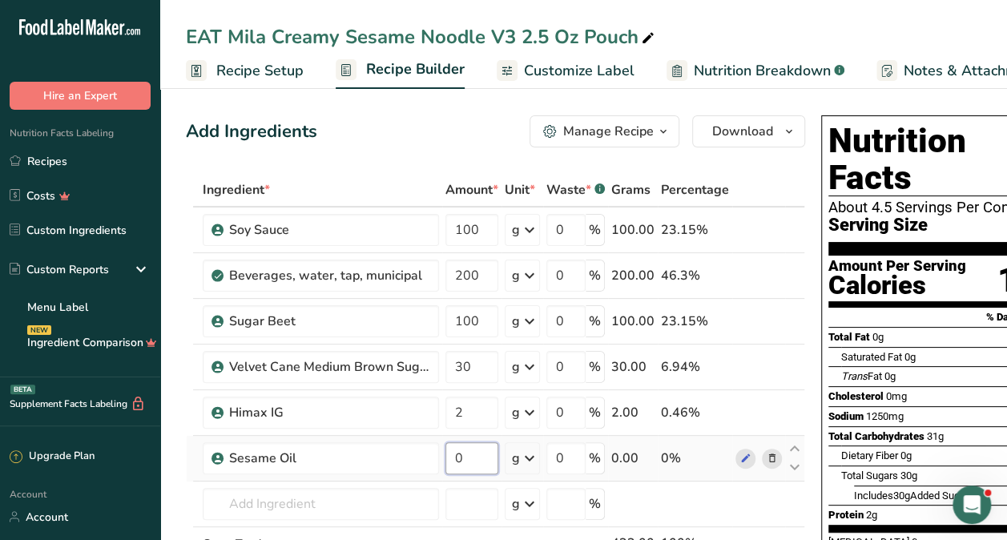
click at [467, 462] on input "0" at bounding box center [471, 458] width 53 height 32
type input "93"
click at [415, 130] on div "Add Ingredients Manage Recipe Delete Recipe Duplicate Recipe Scale Recipe Save …" at bounding box center [495, 131] width 619 height 32
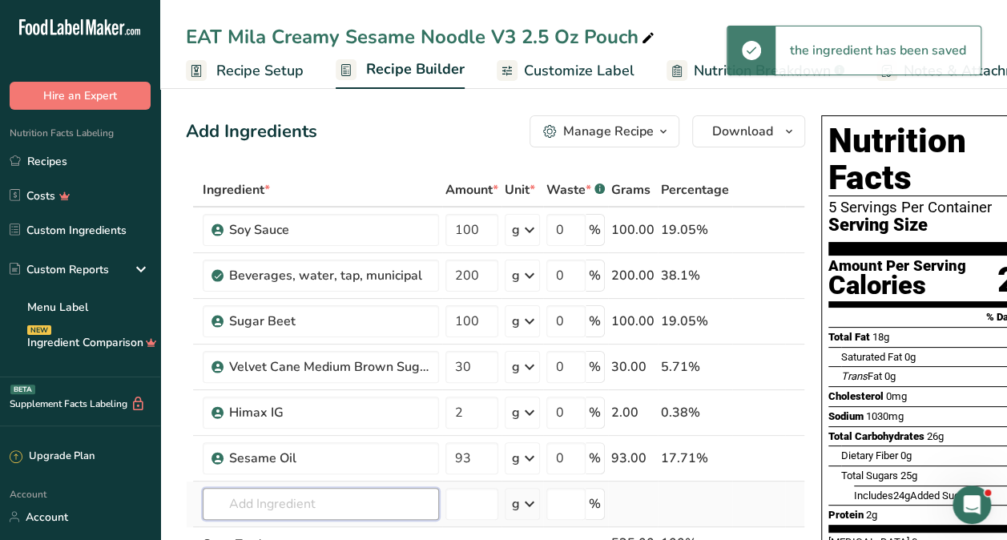
click at [322, 498] on input "text" at bounding box center [321, 504] width 236 height 32
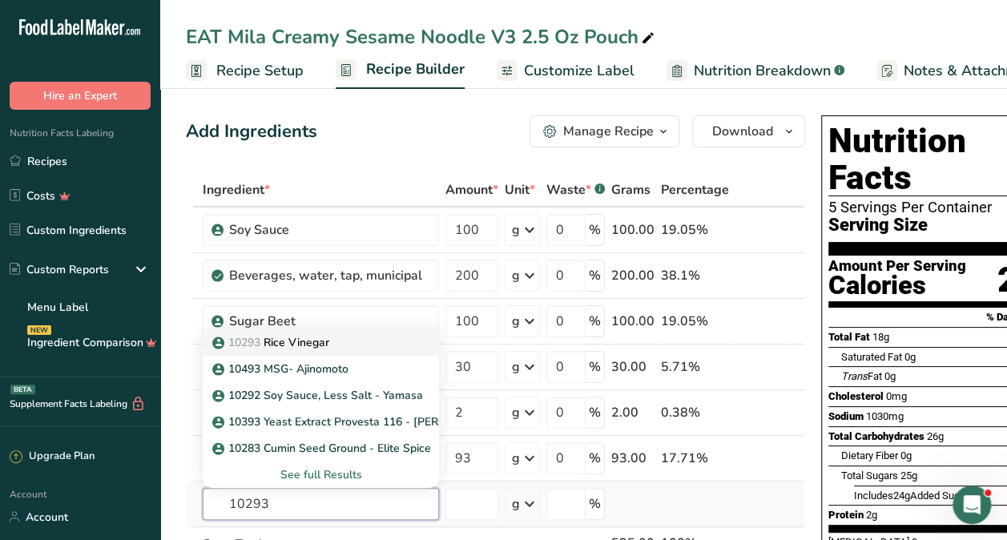
type input "10293"
click at [303, 347] on p "10293 Rice Vinegar" at bounding box center [273, 342] width 114 height 17
type input "Rice Vinegar"
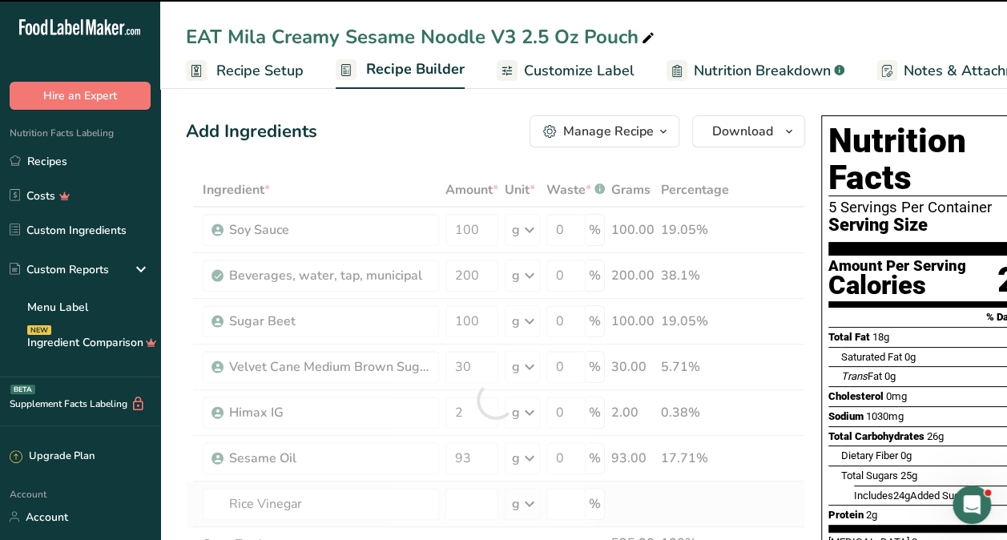
type input "0"
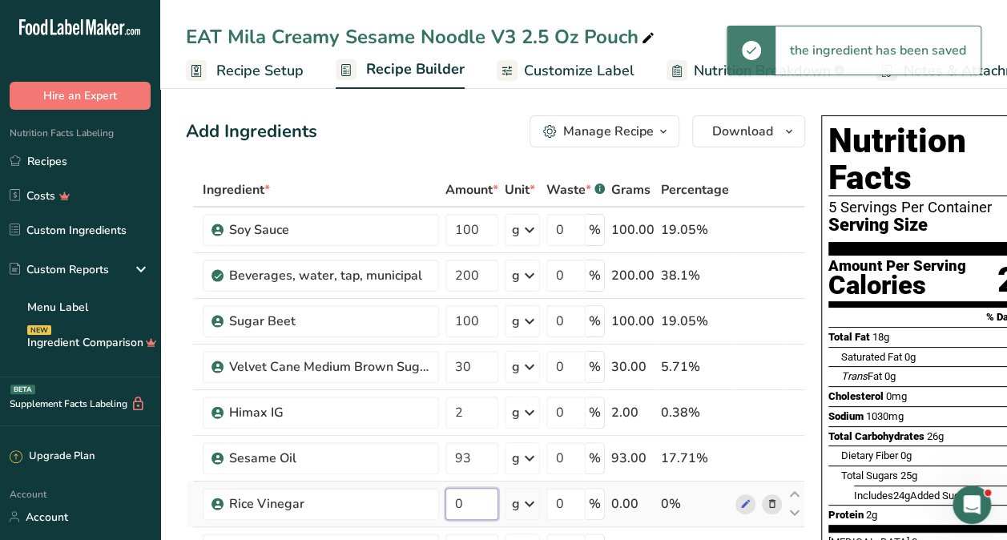
click at [488, 509] on input "0" at bounding box center [471, 504] width 53 height 32
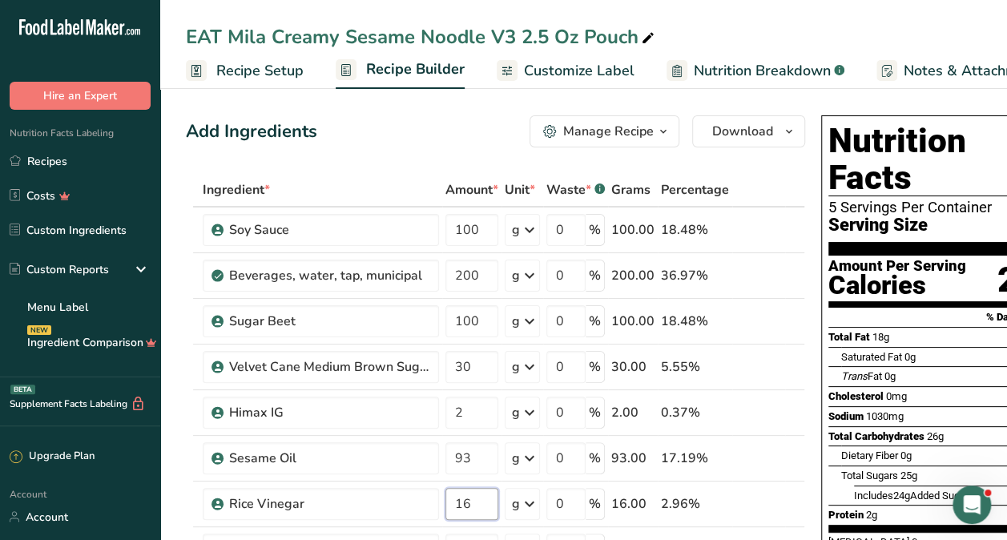
type input "16"
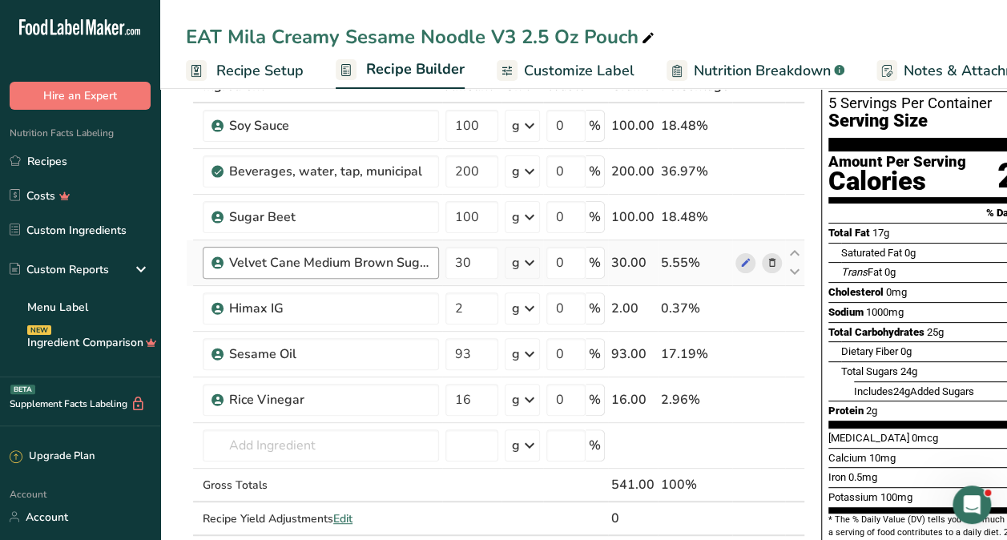
scroll to position [320, 0]
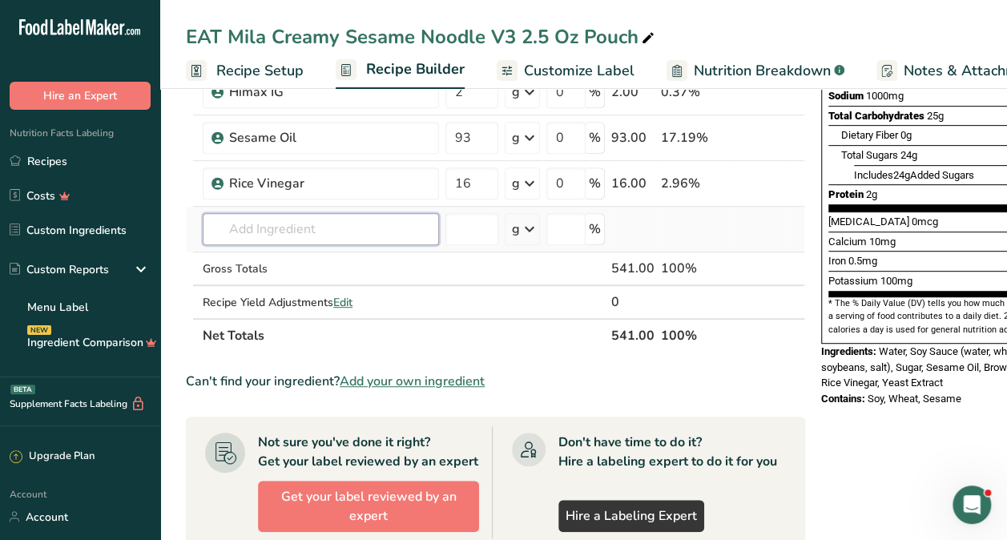
click at [261, 225] on input "text" at bounding box center [321, 229] width 236 height 32
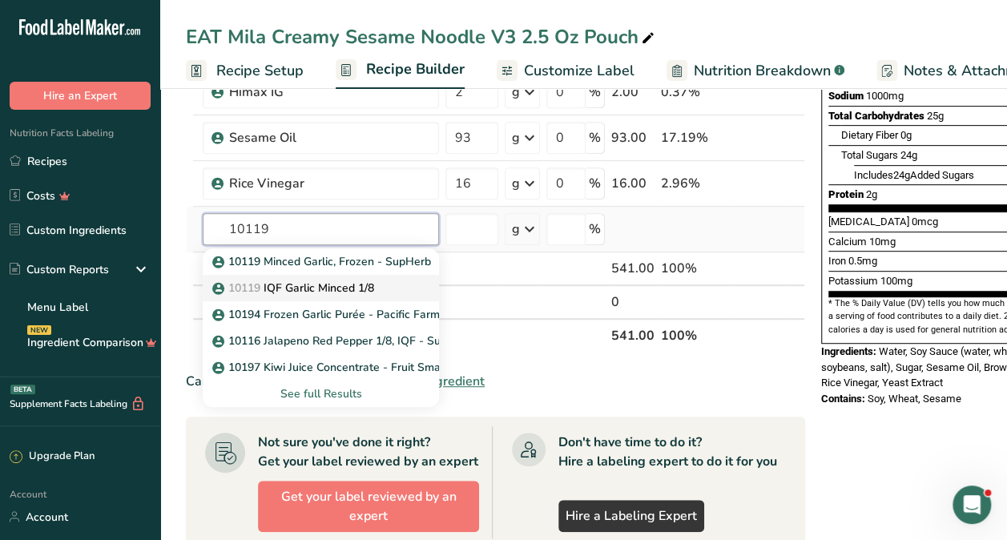
type input "10119"
click at [288, 296] on link "10119 IQF Garlic Minced 1/8" at bounding box center [321, 288] width 236 height 26
type input "IQF Garlic Minced 1/8"
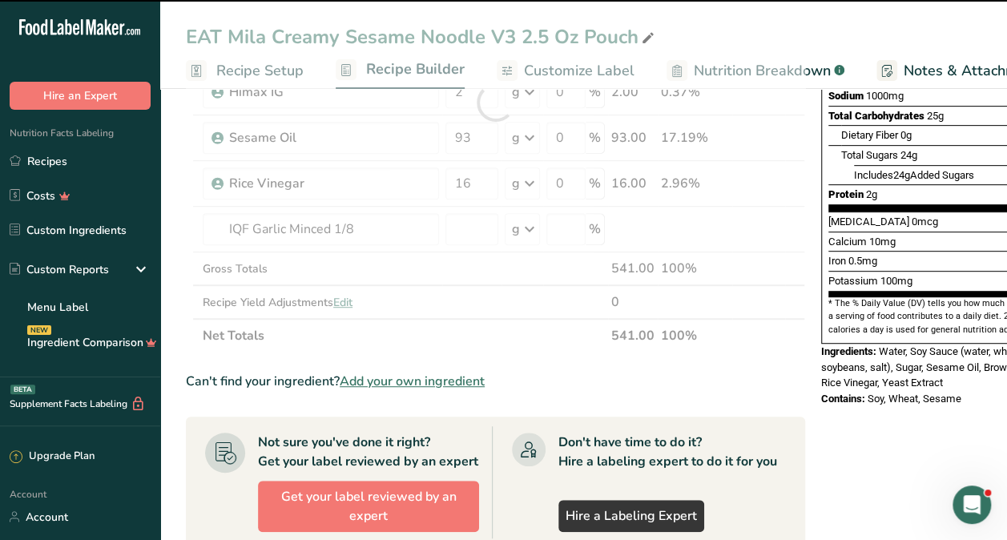
type input "0"
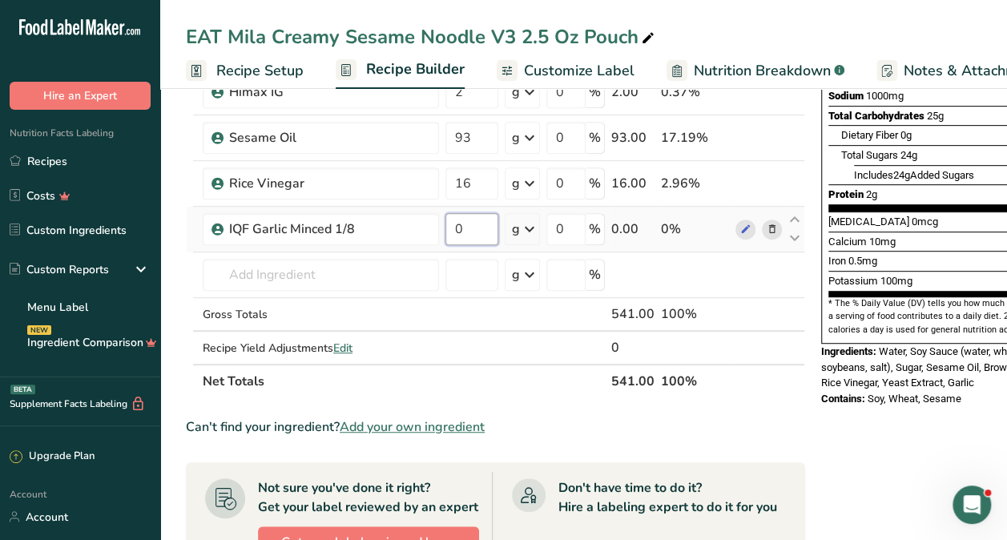
click at [478, 219] on input "0" at bounding box center [471, 229] width 53 height 32
type input "32"
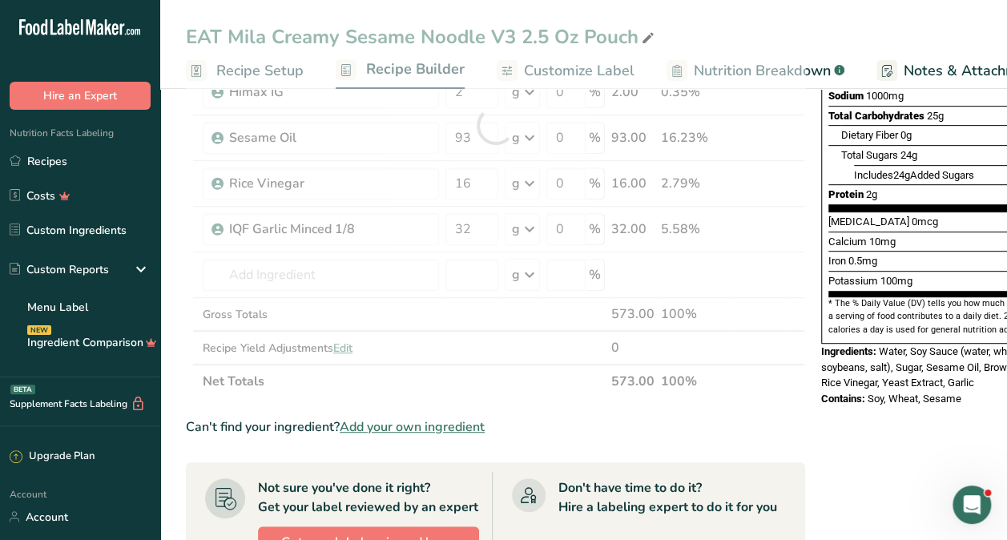
click at [892, 421] on div "Nutrition Facts 5 Servings Per Container Serving Size 100g Amount Per Serving C…" at bounding box center [943, 394] width 256 height 1213
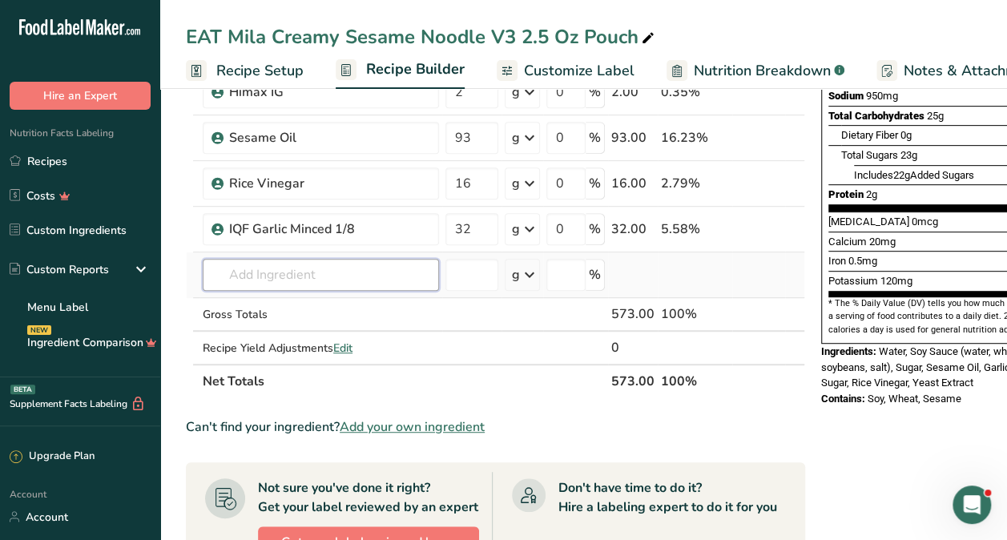
click at [386, 287] on input "text" at bounding box center [321, 275] width 236 height 32
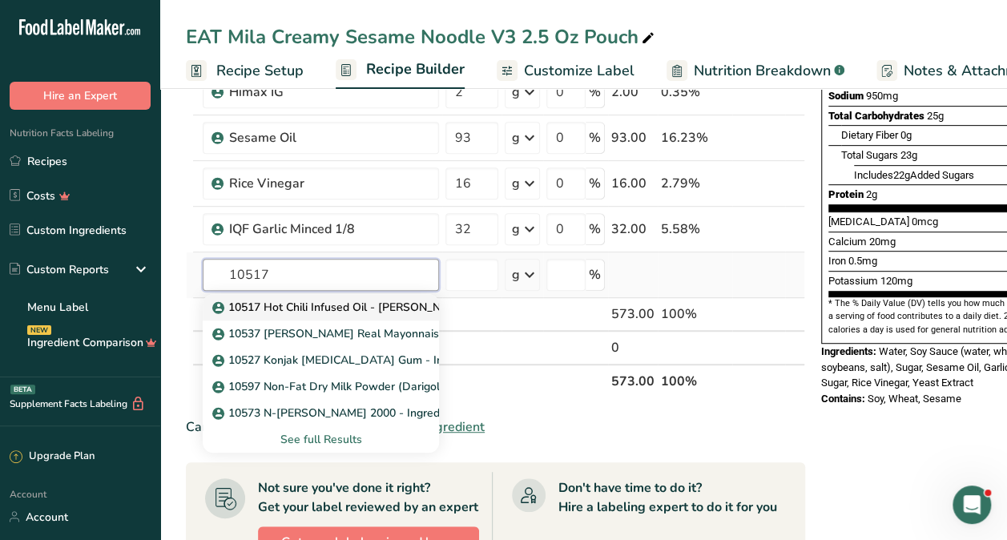
type input "10517"
click at [338, 303] on p "10517 Hot Chili Infused Oil - [PERSON_NAME]" at bounding box center [342, 307] width 253 height 17
type input "10517 Hot Chili Infused Oil - [PERSON_NAME]"
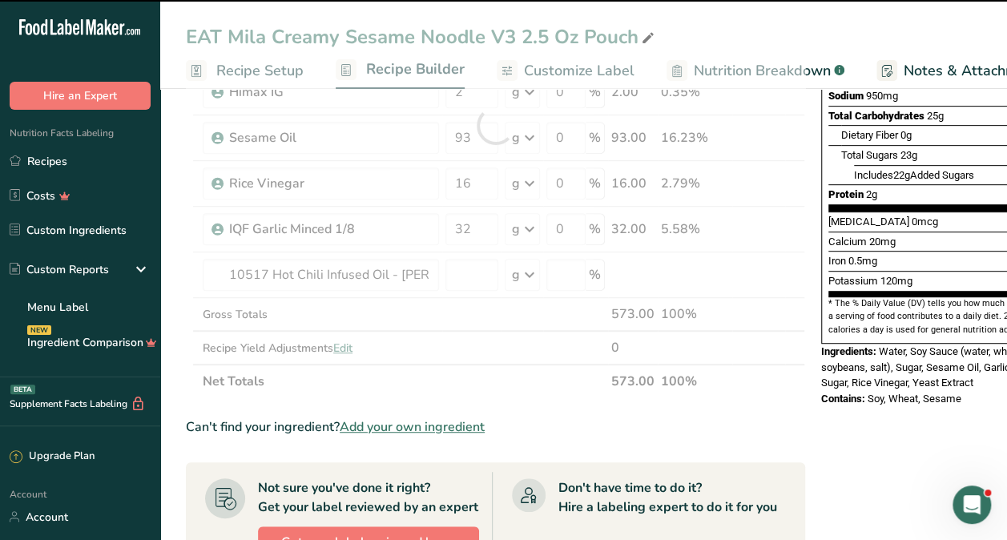
type input "0"
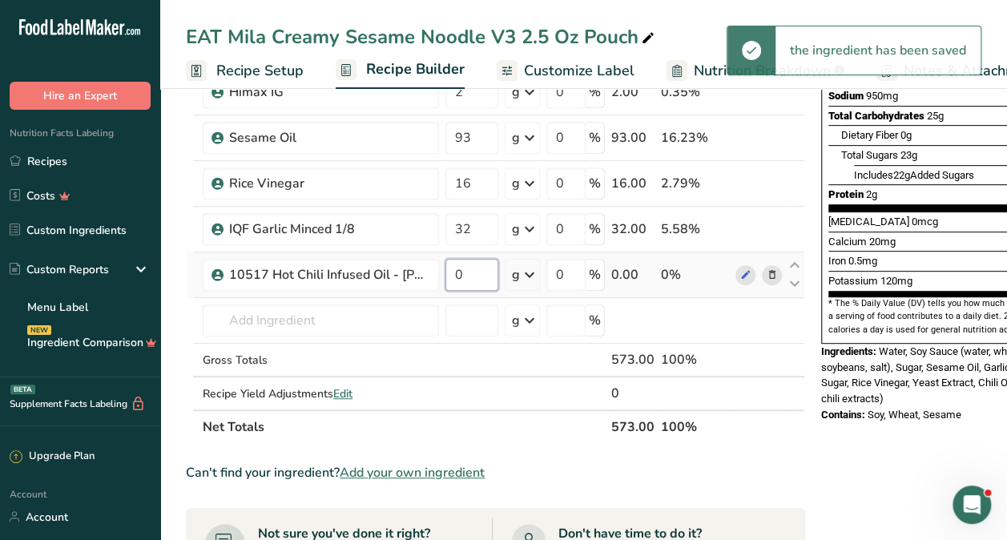
click at [480, 279] on input "0" at bounding box center [471, 275] width 53 height 32
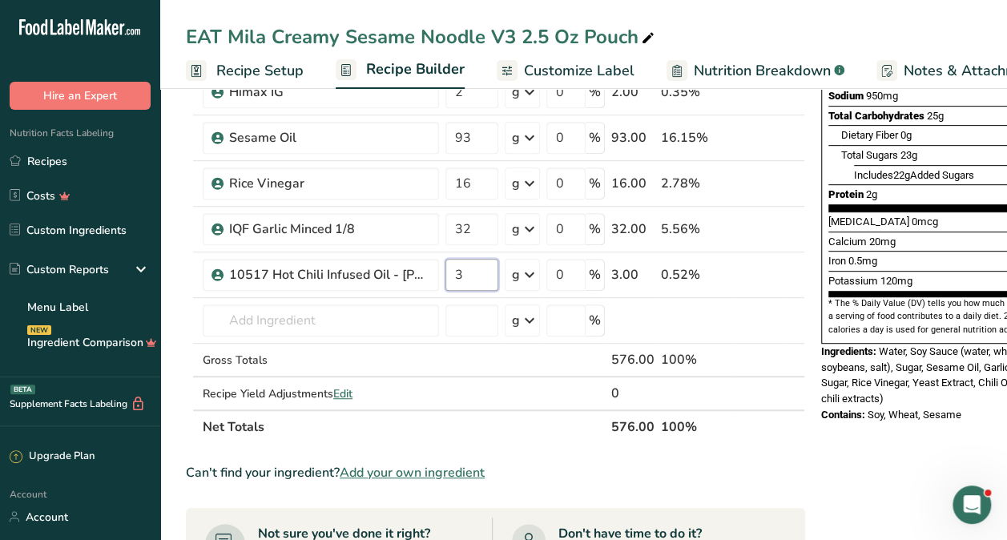
type input "3"
click at [751, 458] on section "Ingredient * Amount * Unit * Waste * .a-a{fill:#347362;}.b-a{fill:#fff;} Grams …" at bounding box center [495, 437] width 619 height 1169
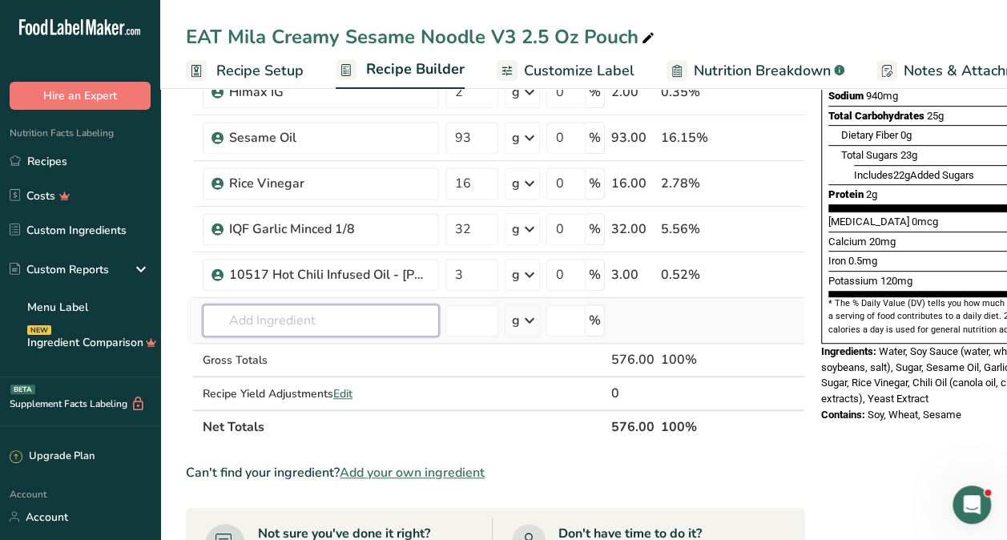
click at [301, 317] on input "text" at bounding box center [321, 320] width 236 height 32
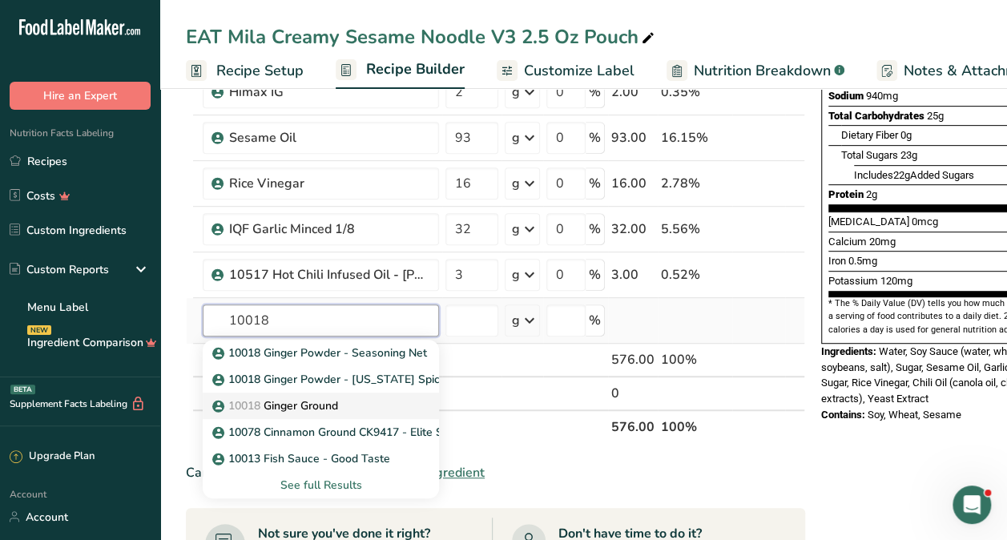
type input "10018"
click at [329, 405] on p "10018 Ginger Ground" at bounding box center [277, 405] width 123 height 17
type input "Ginger Ground"
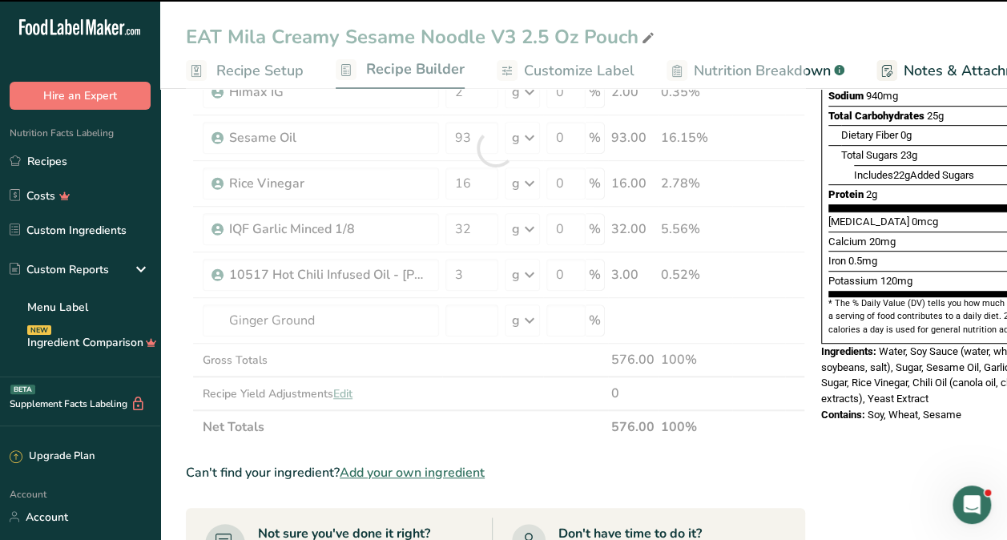
type input "0"
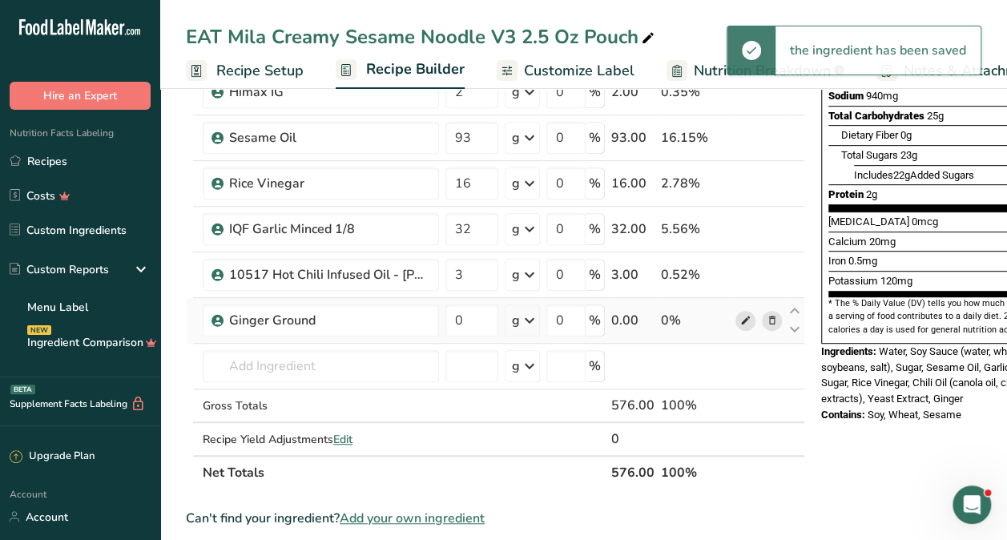
click at [736, 315] on span at bounding box center [745, 320] width 19 height 19
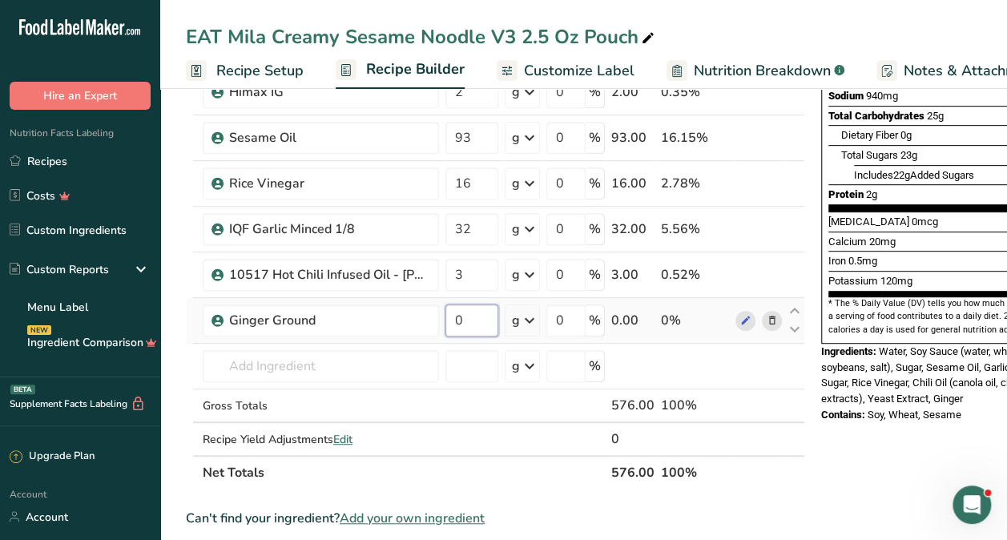
click at [486, 319] on input "0" at bounding box center [471, 320] width 53 height 32
type input "3"
click at [895, 460] on div "Nutrition Facts 6 Servings Per Container Serving Size 100g Amount Per Serving C…" at bounding box center [943, 440] width 256 height 1304
click at [308, 370] on input "text" at bounding box center [321, 366] width 236 height 32
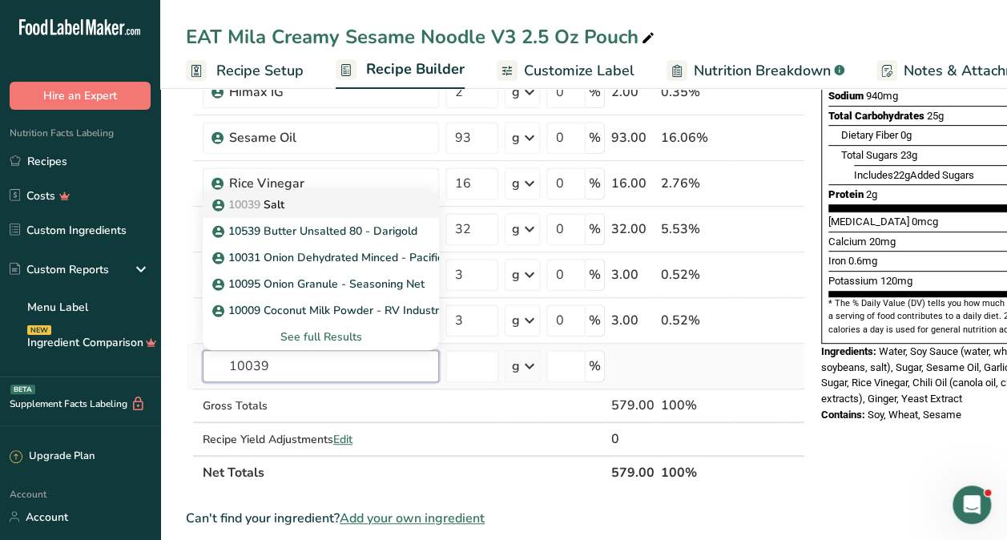
type input "10039"
click at [280, 210] on p "10039 Salt" at bounding box center [250, 204] width 69 height 17
type input "Salt"
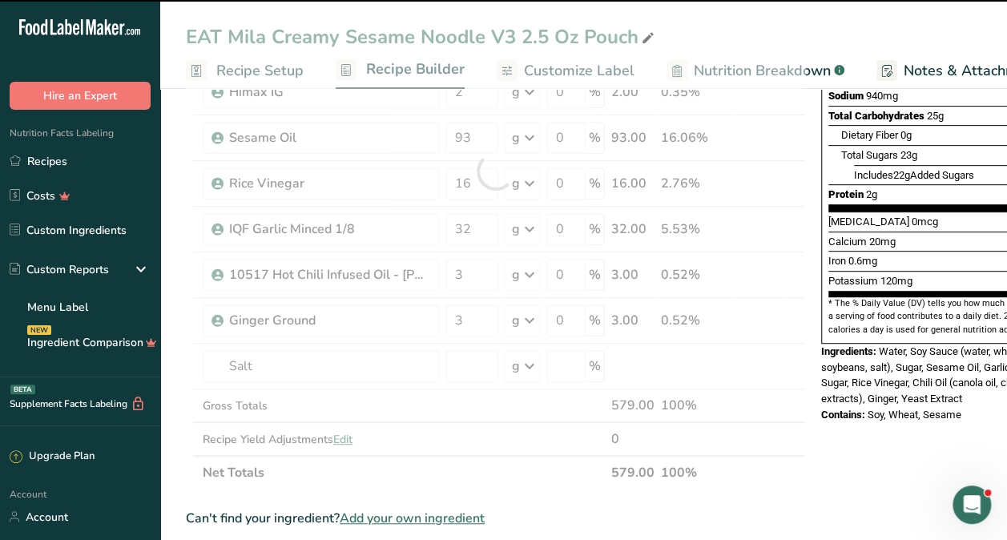
type input "0"
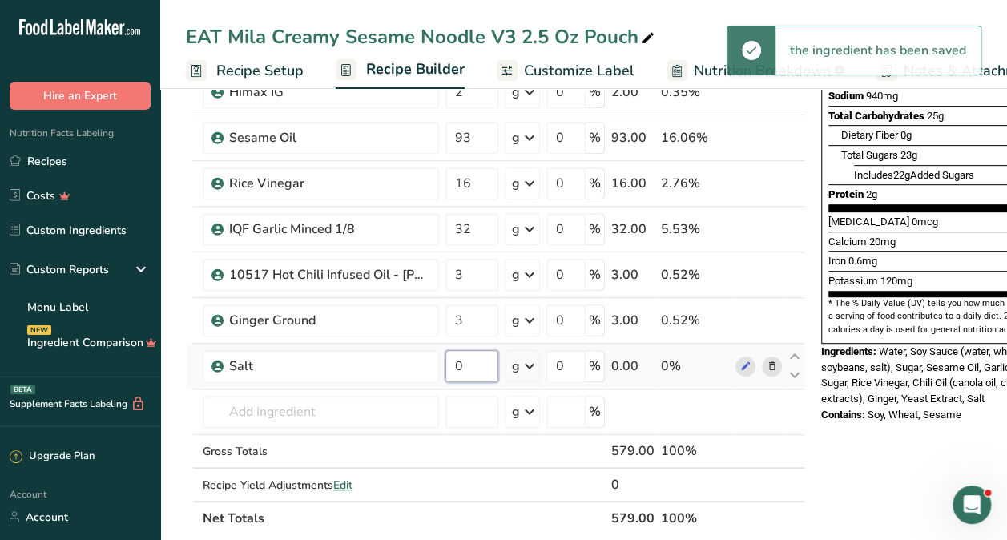
click at [469, 360] on input "0" at bounding box center [471, 366] width 53 height 32
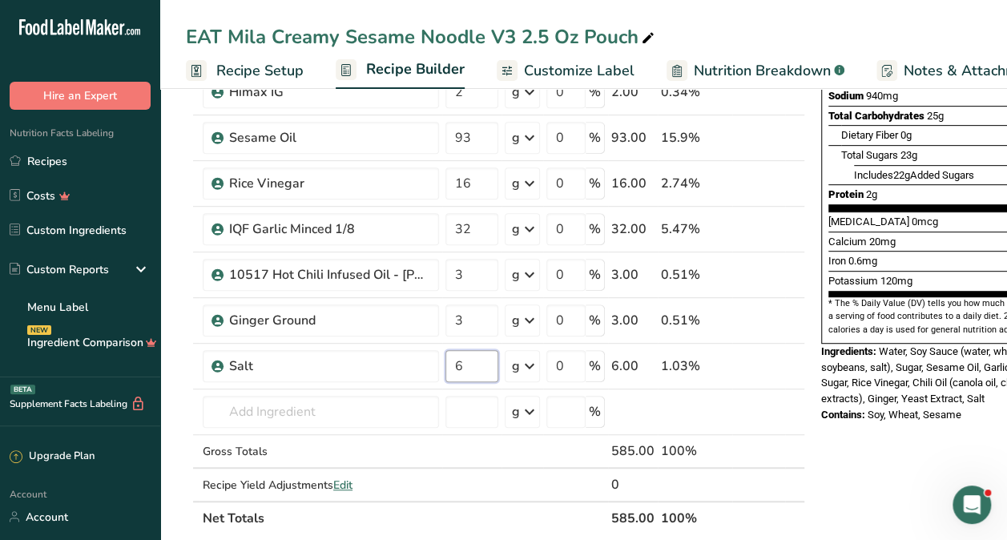
type input "6"
click at [889, 421] on div "Nutrition Facts 6 Servings Per Container Serving Size 100g Amount Per Serving C…" at bounding box center [943, 463] width 256 height 1350
click at [409, 415] on input "text" at bounding box center [321, 412] width 236 height 32
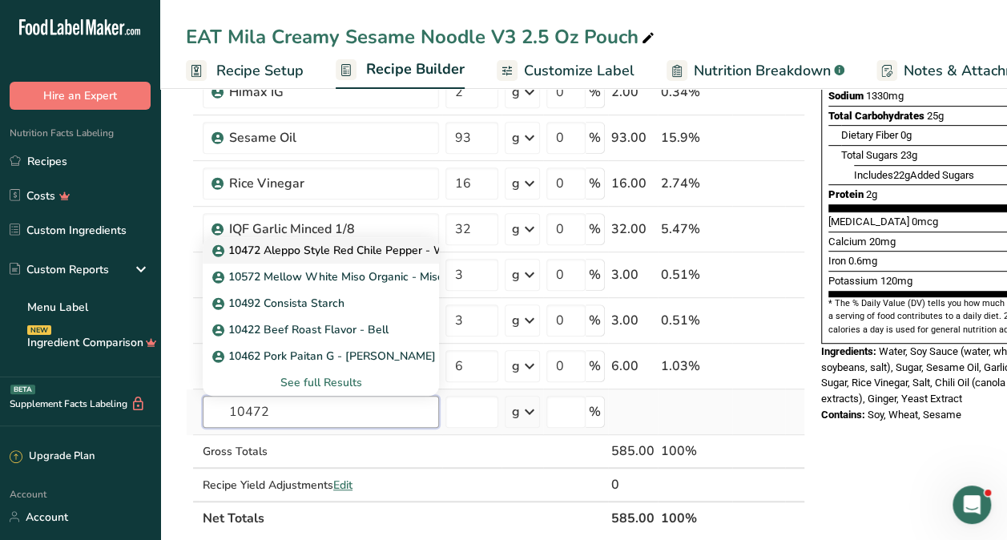
type input "10472"
click at [345, 252] on p "10472 Aleppo Style Red Chile Pepper - Woodland Foods" at bounding box center [369, 250] width 306 height 17
type input "10472 Aleppo Style Red Chile Pepper - Woodland Foods"
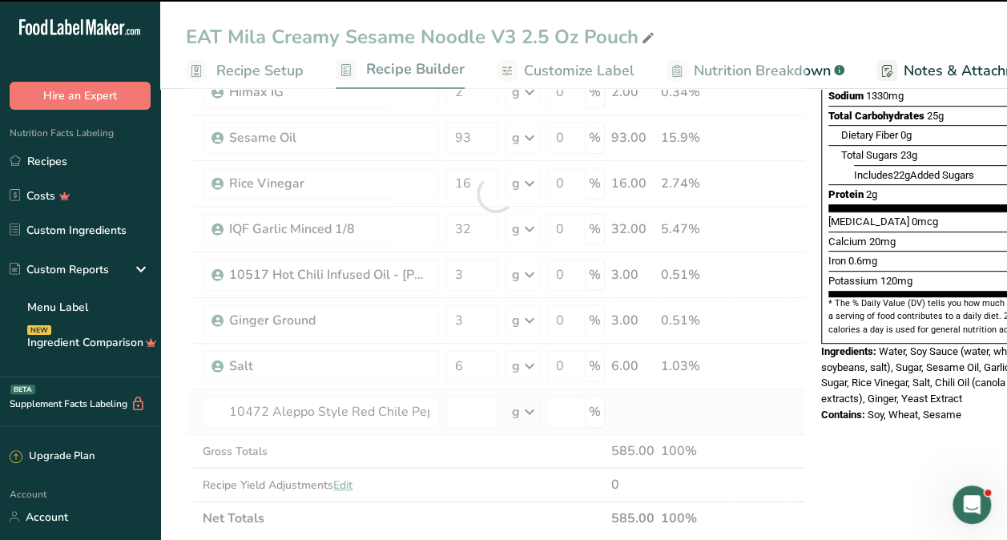
type input "0"
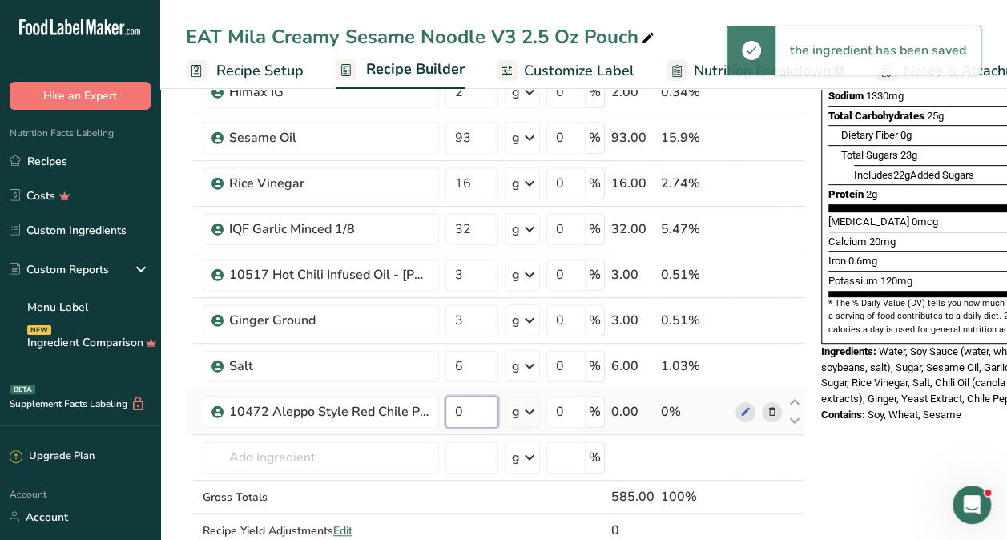
click at [466, 414] on input "0" at bounding box center [471, 412] width 53 height 32
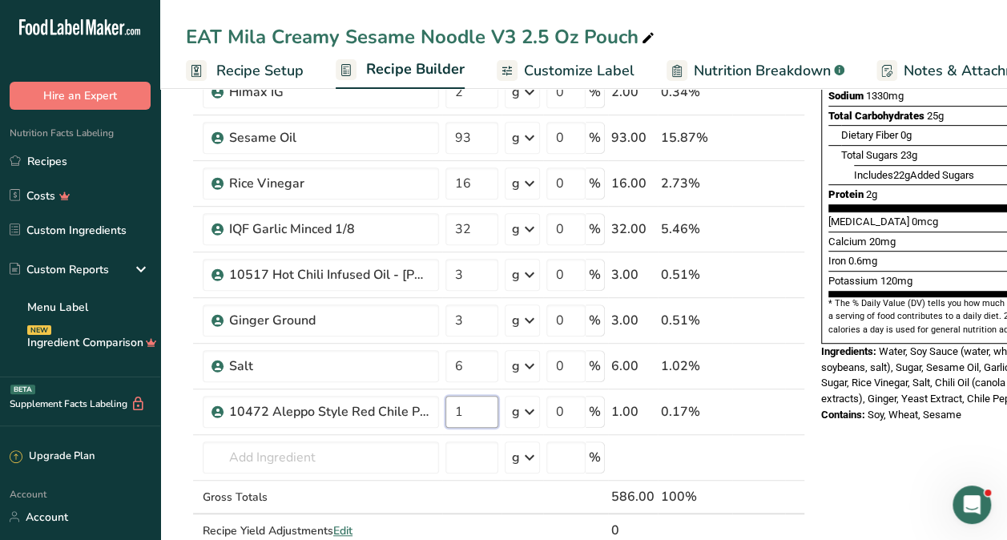
type input "1"
click at [897, 441] on div "Nutrition Facts 6 Servings Per Container Serving Size 100g Amount Per Serving C…" at bounding box center [943, 486] width 256 height 1396
click at [740, 407] on icon at bounding box center [745, 412] width 11 height 17
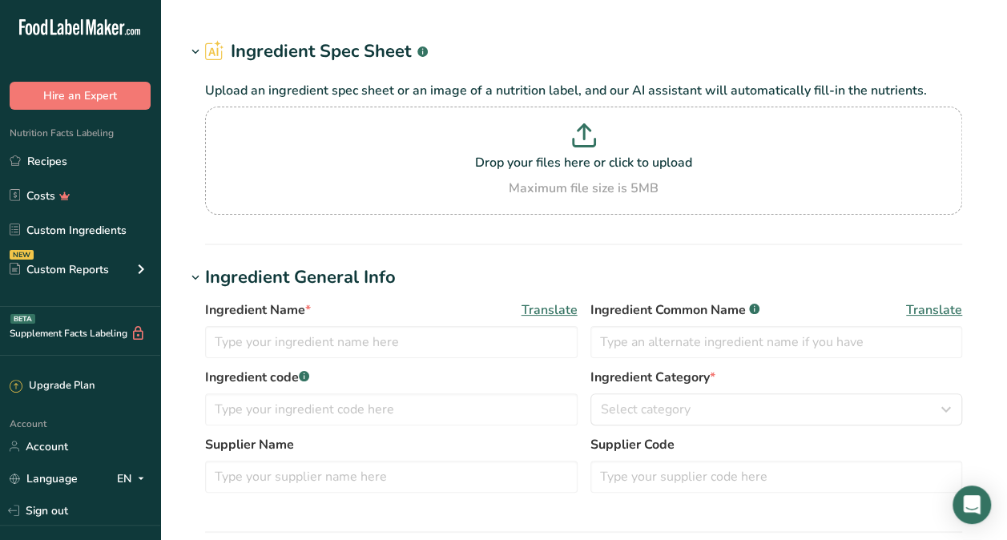
type input "Ginger Ground"
type input "Ginger"
type input "10018"
type input "Elite Spice"
type input "GG9425 BT"
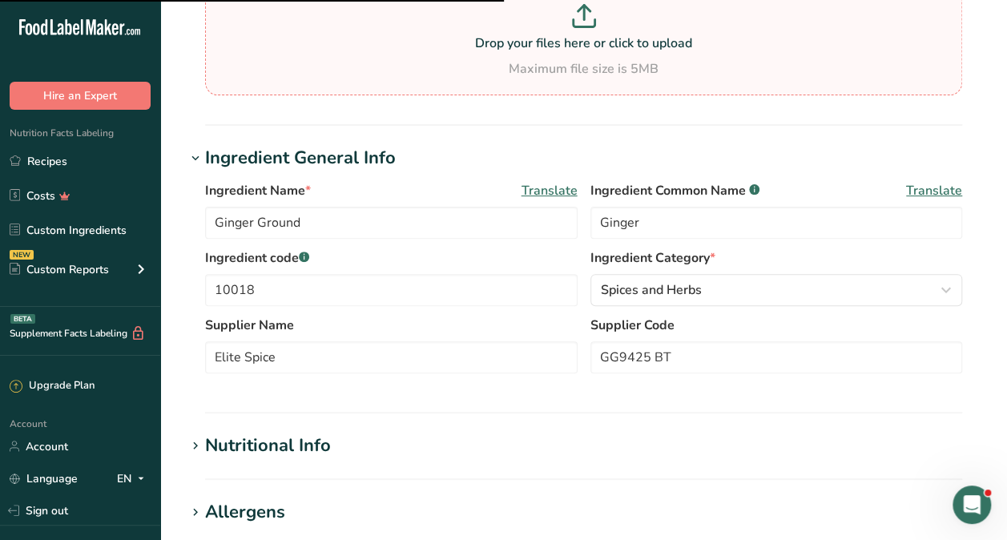
scroll to position [160, 0]
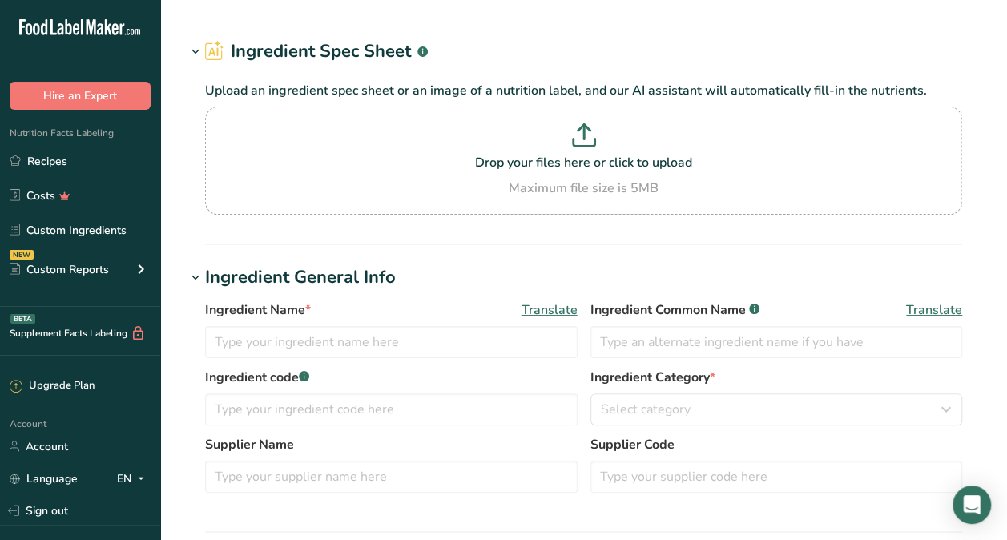
type input "10472 Aleppo Style Red Chile Pepper - Woodland Foods"
type input "Chile Peppers"
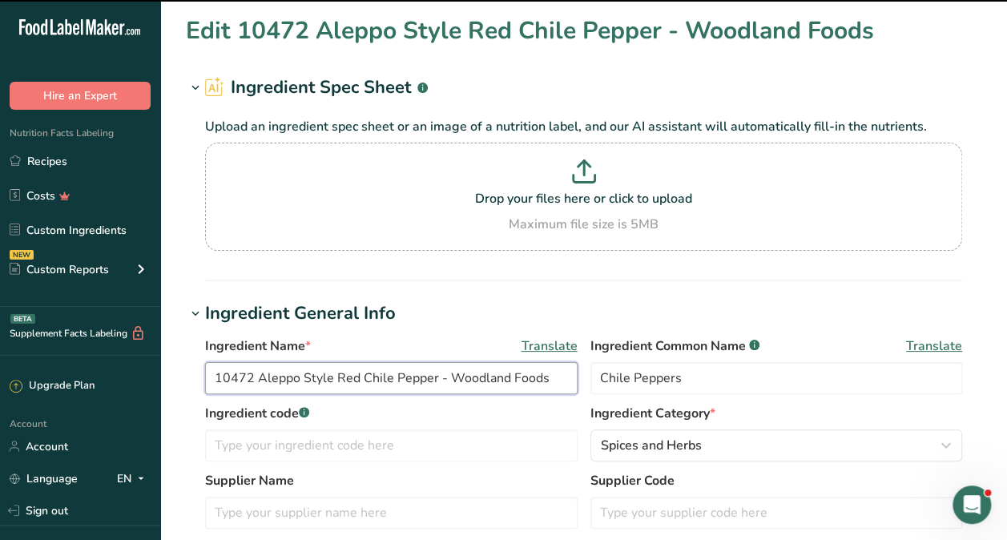
drag, startPoint x: 256, startPoint y: 373, endPoint x: 174, endPoint y: 384, distance: 82.4
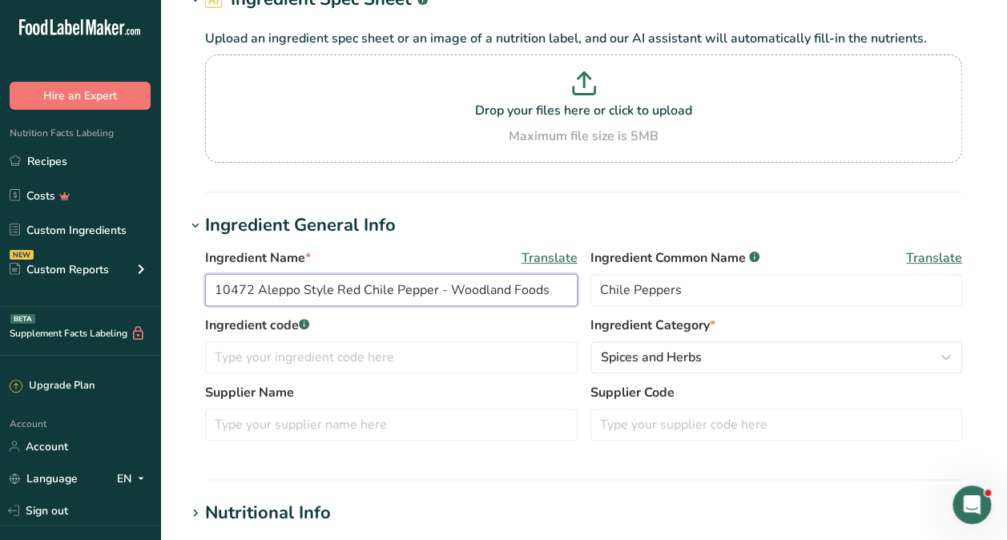
scroll to position [160, 0]
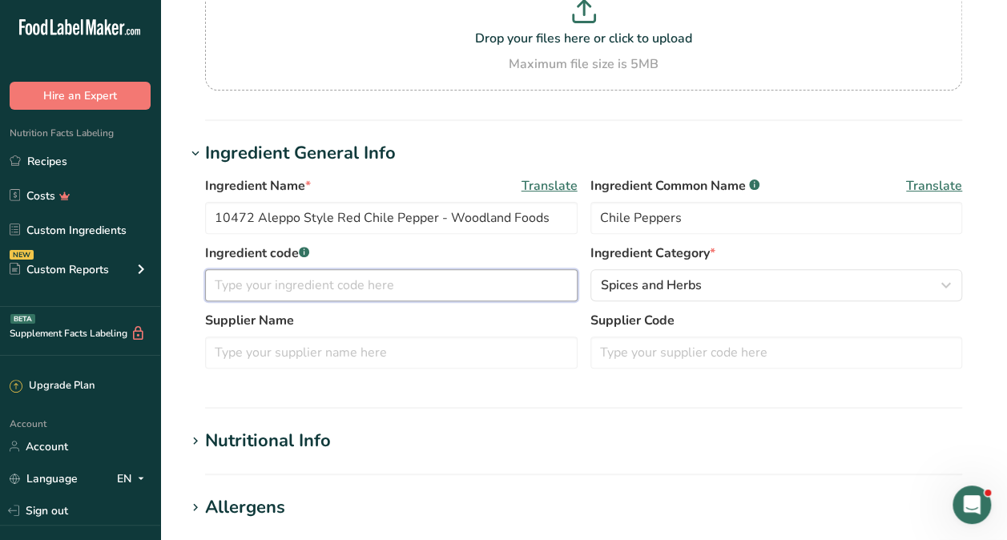
click at [277, 289] on input "text" at bounding box center [391, 285] width 373 height 32
paste input "10472"
type input "10472"
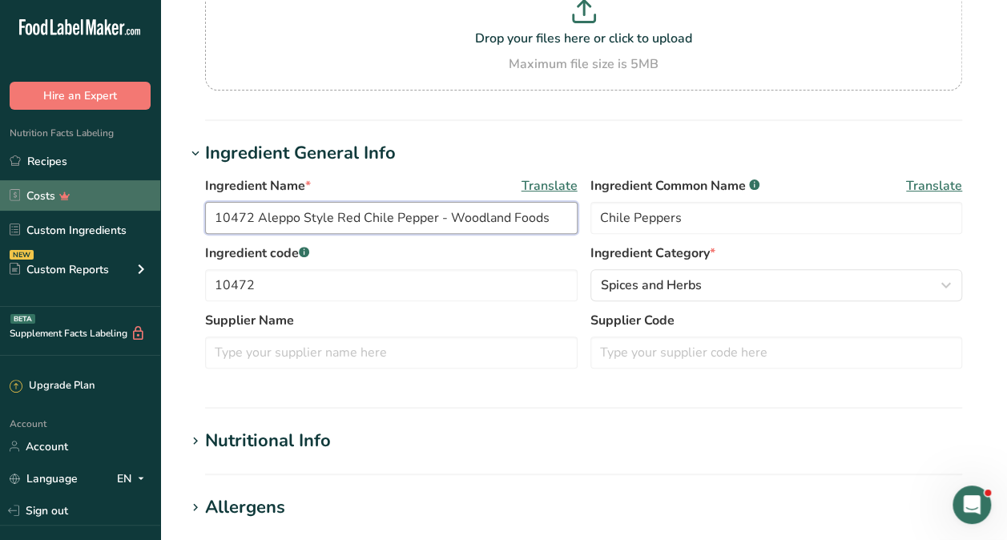
drag, startPoint x: 253, startPoint y: 215, endPoint x: 155, endPoint y: 210, distance: 98.7
click at [155, 210] on div ".a-20{fill:#fff;} Hire an Expert Nutrition Facts Labeling Recipes Costs Custom …" at bounding box center [503, 421] width 1007 height 1162
click at [220, 218] on input "Aleppo Style Red Chile Pepper - Woodland Foods" at bounding box center [391, 218] width 373 height 32
drag, startPoint x: 515, startPoint y: 213, endPoint x: 405, endPoint y: 224, distance: 110.3
click at [405, 224] on input "Aleppo Style Red Chile Pepper - Woodland Foods" at bounding box center [391, 218] width 373 height 32
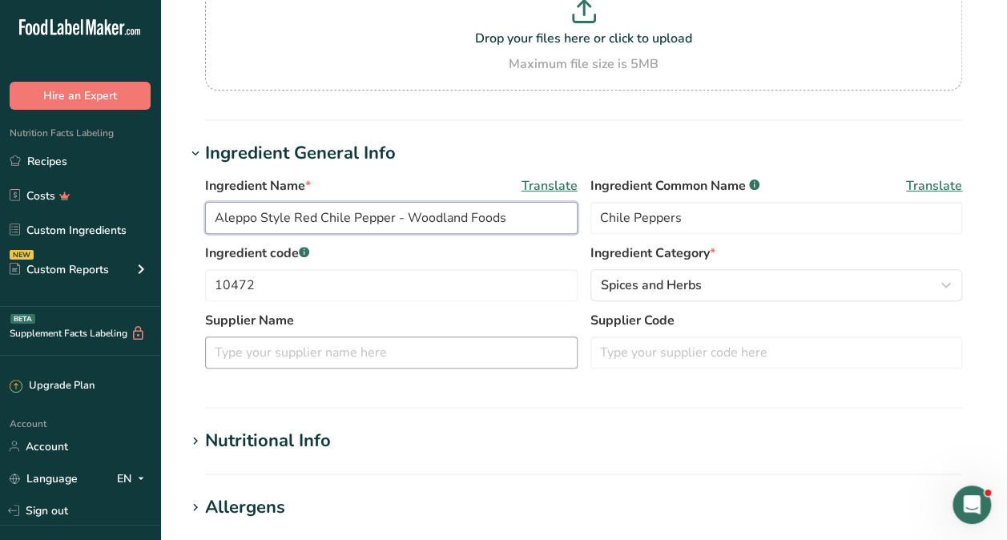
type input "Aleppo Style Red Chile Pepper - Woodland Foods"
click at [314, 347] on input "text" at bounding box center [391, 353] width 373 height 32
paste input "Woodland Foods"
type input "Woodland Foods"
drag, startPoint x: 534, startPoint y: 216, endPoint x: 406, endPoint y: 236, distance: 129.8
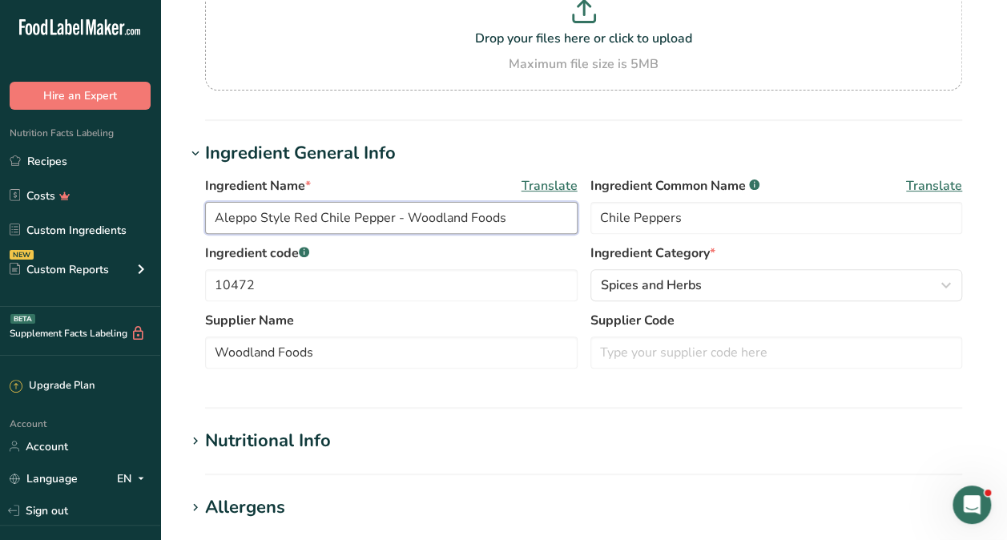
click at [406, 236] on div "Ingredient Name * Translate Aleppo Style Red Chile Pepper - Woodland Foods Ingr…" at bounding box center [583, 209] width 757 height 67
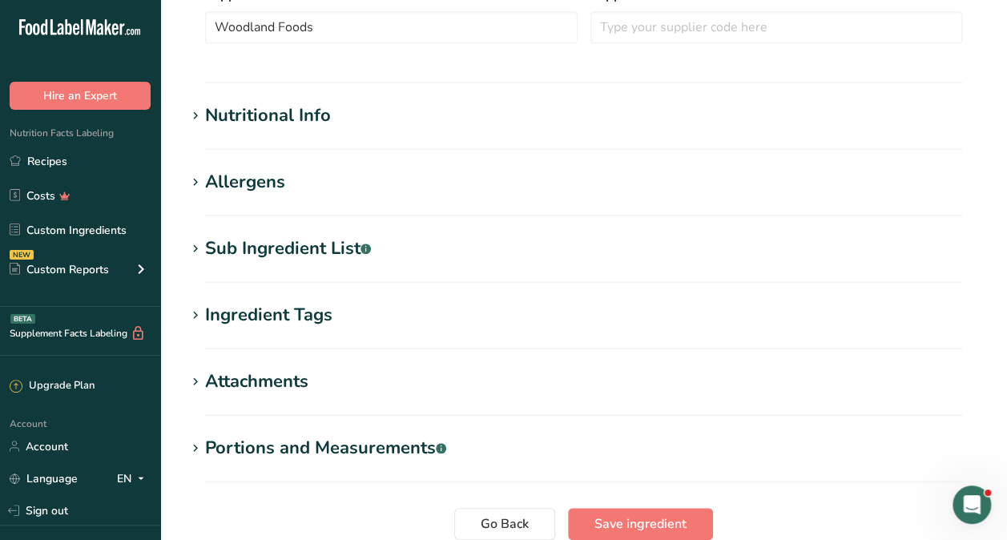
scroll to position [621, 0]
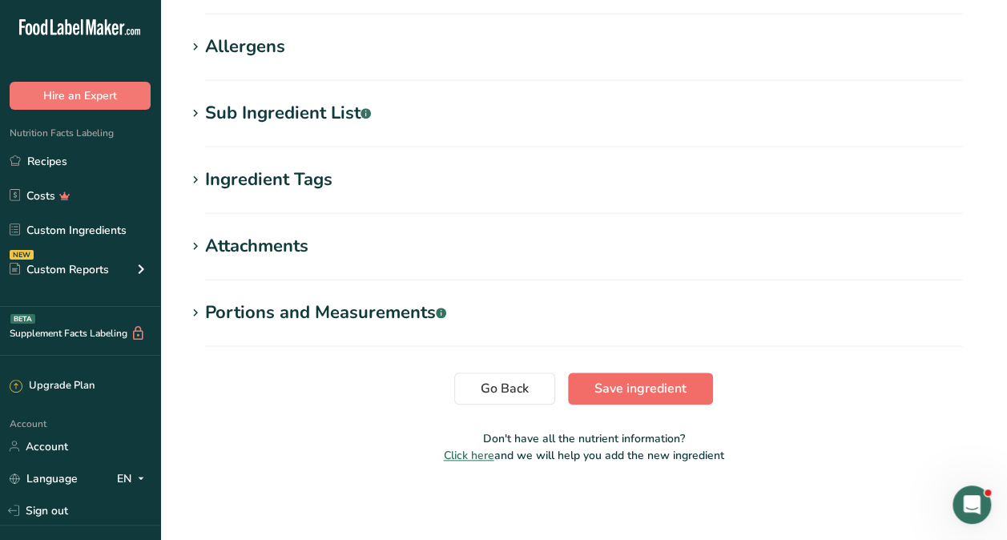
type input "Aleppo Style Red Chile Pepper"
click at [619, 393] on span "Save ingredient" at bounding box center [641, 388] width 92 height 19
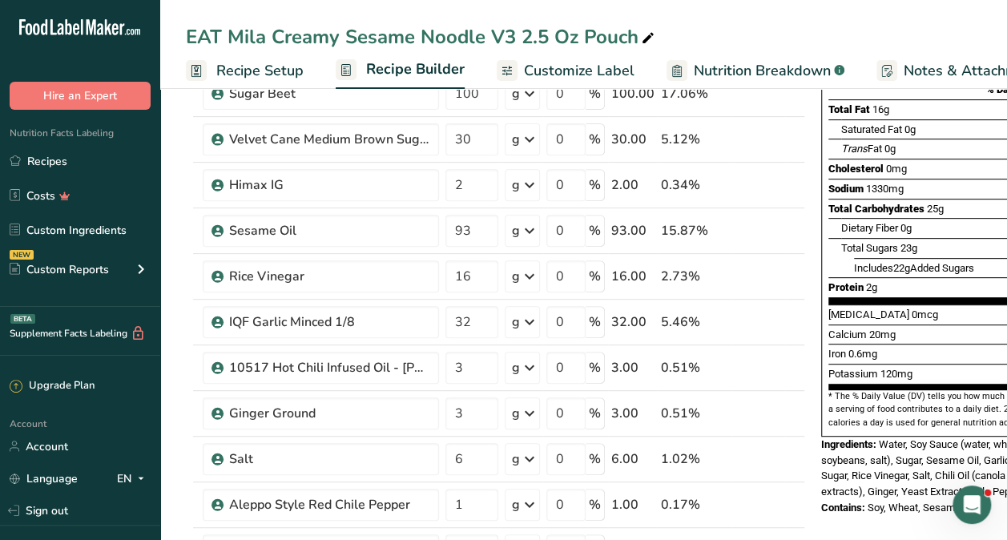
scroll to position [481, 0]
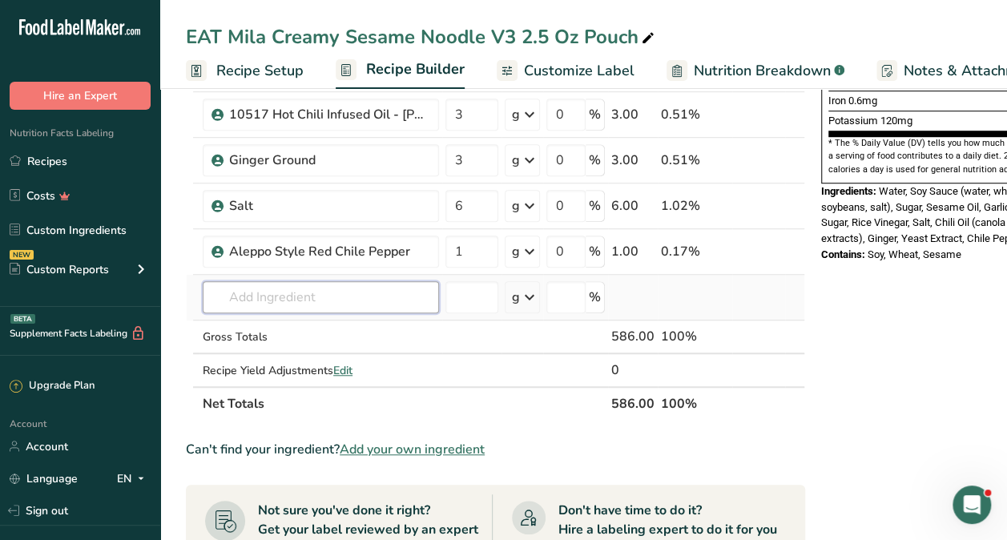
click at [269, 298] on input "text" at bounding box center [321, 297] width 236 height 32
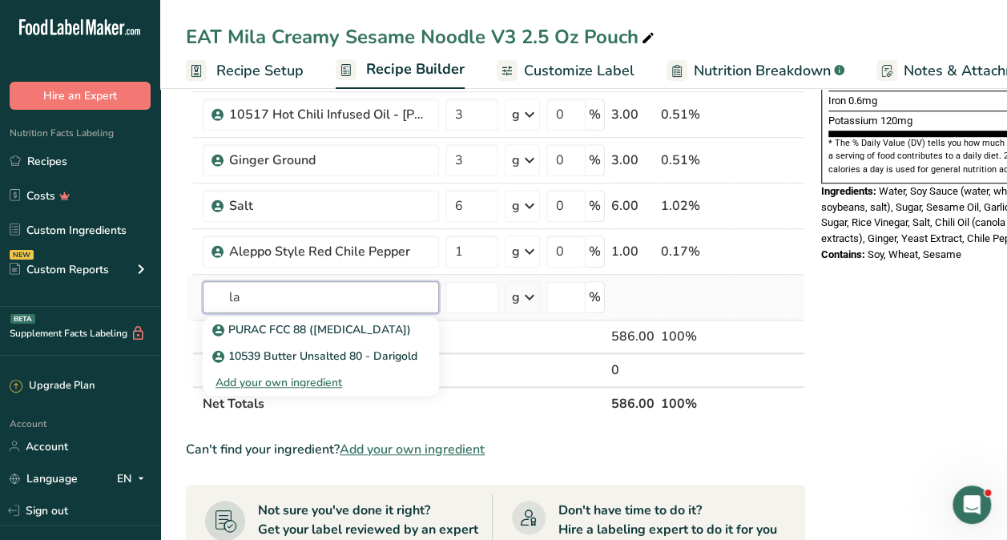
type input "l"
type input "70074"
click at [525, 421] on section "Ingredient * Amount * Unit * Waste * .a-a{fill:#347362;}.b-a{fill:#fff;} Grams …" at bounding box center [495, 345] width 619 height 1306
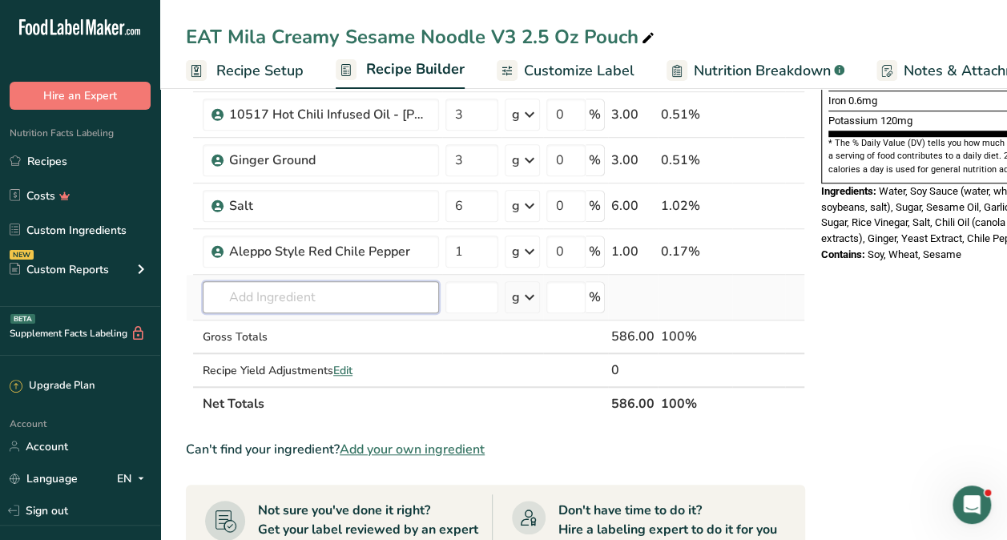
click at [393, 301] on input "text" at bounding box center [321, 297] width 236 height 32
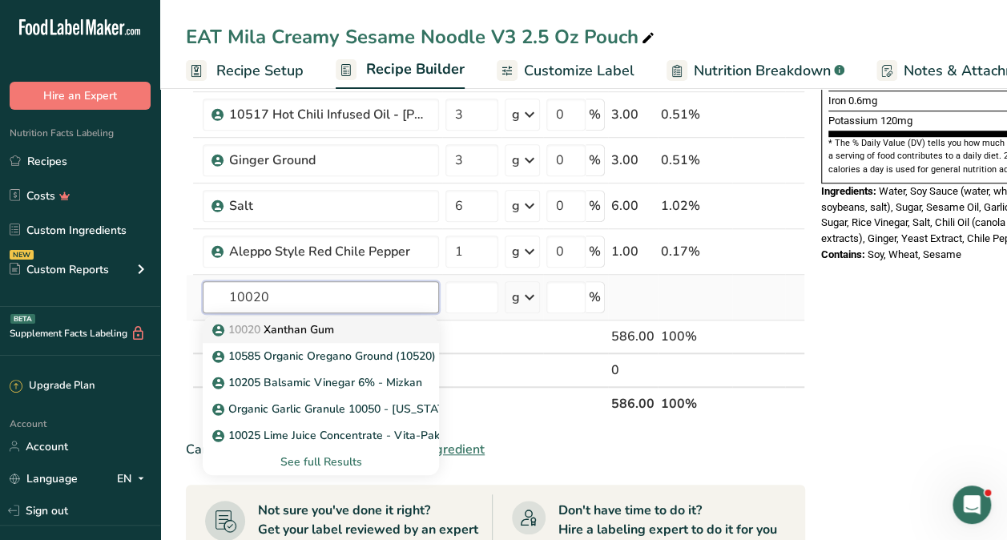
type input "10020"
click at [362, 326] on div "10020 Xanthan Gum" at bounding box center [308, 329] width 185 height 17
type input "Xanthan Gum"
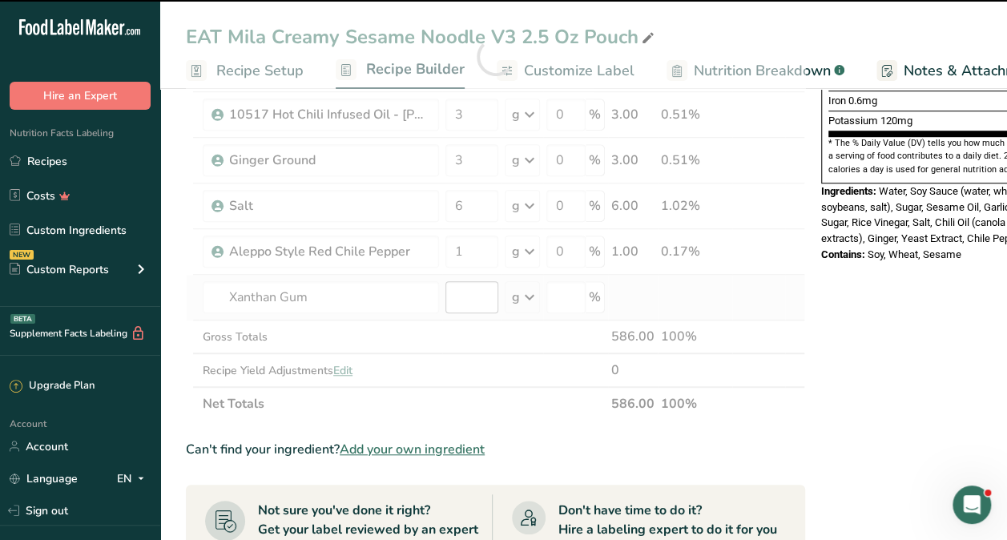
type input "0"
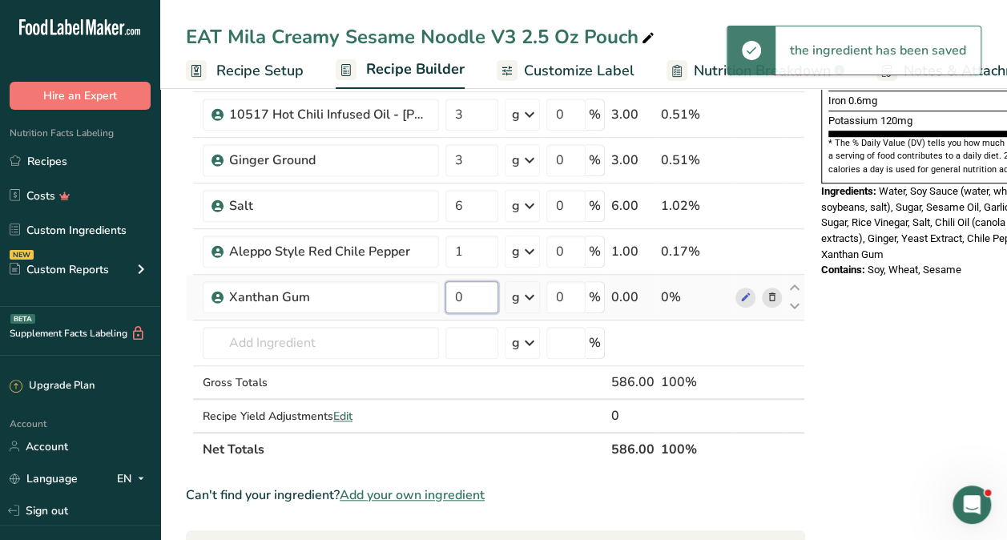
click at [468, 293] on input "0" at bounding box center [471, 297] width 53 height 32
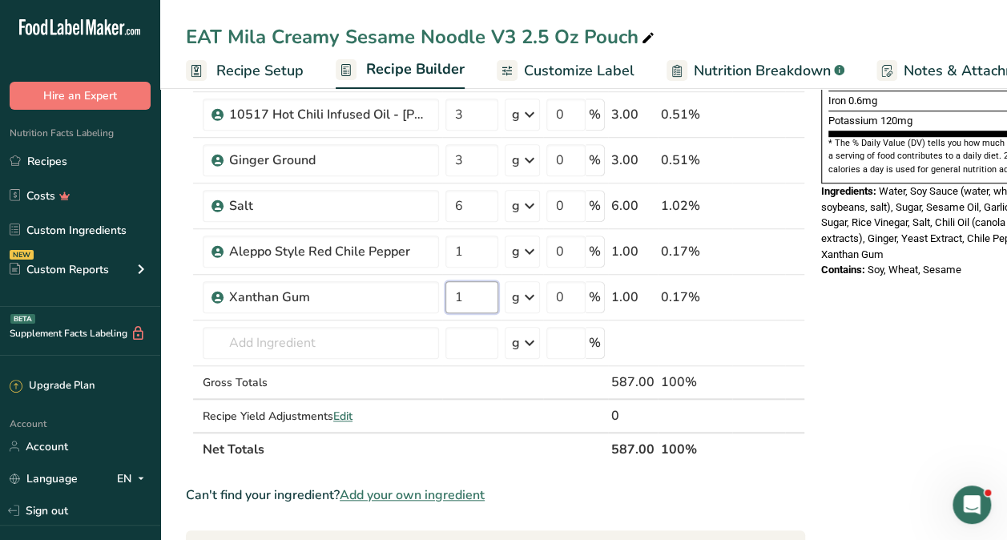
type input "1"
click at [920, 362] on div "Nutrition Facts 6 Servings Per Container Serving Size 100g Amount Per Serving C…" at bounding box center [943, 348] width 256 height 1441
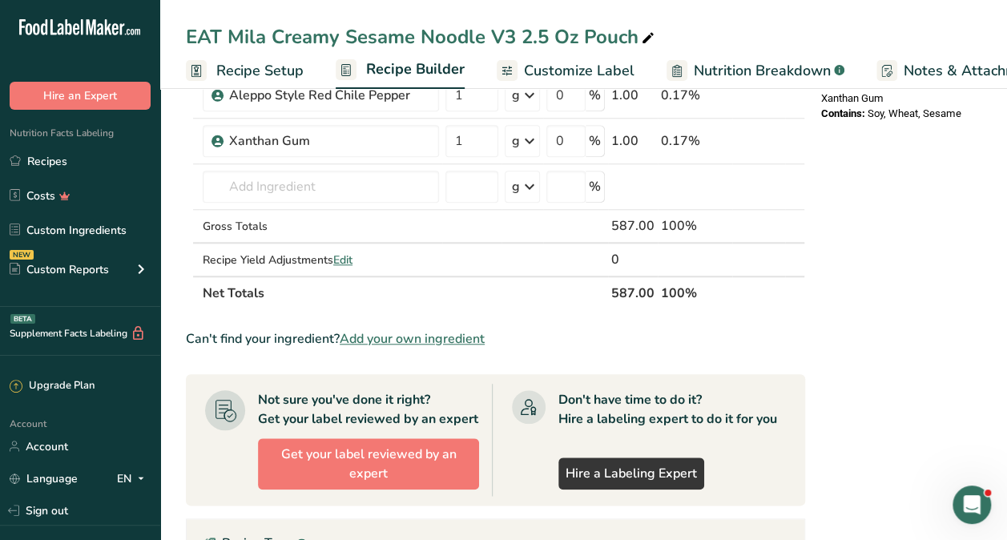
scroll to position [641, 0]
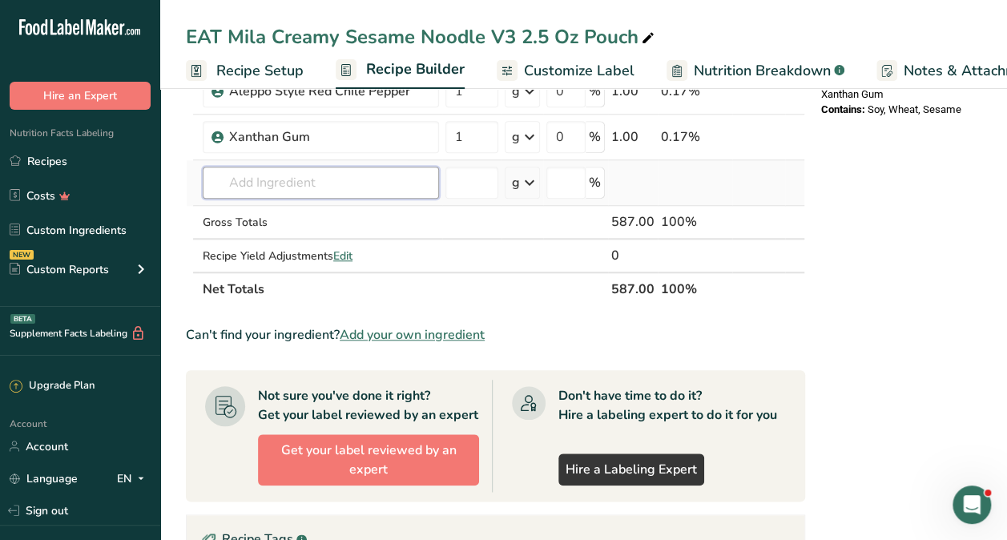
click at [253, 186] on input "text" at bounding box center [321, 183] width 236 height 32
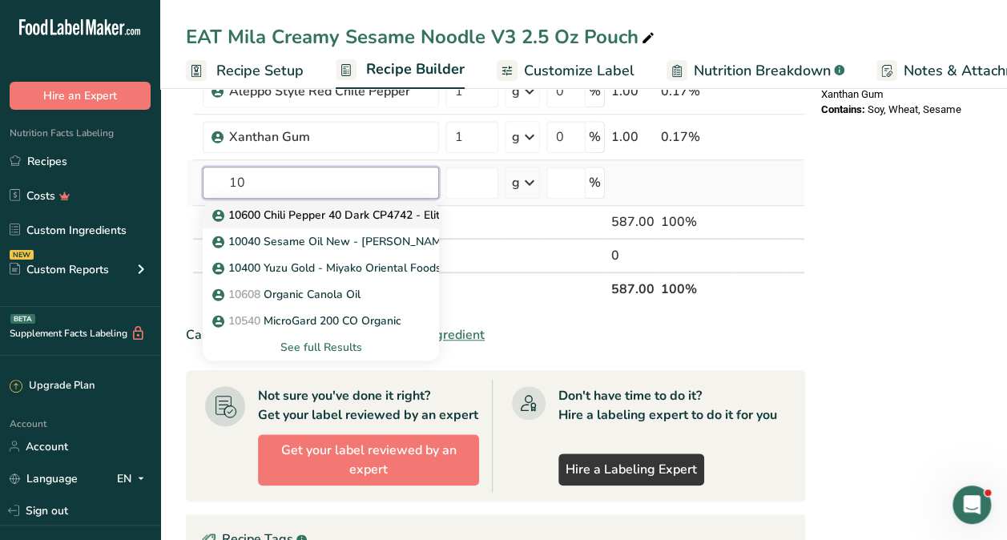
type input "1"
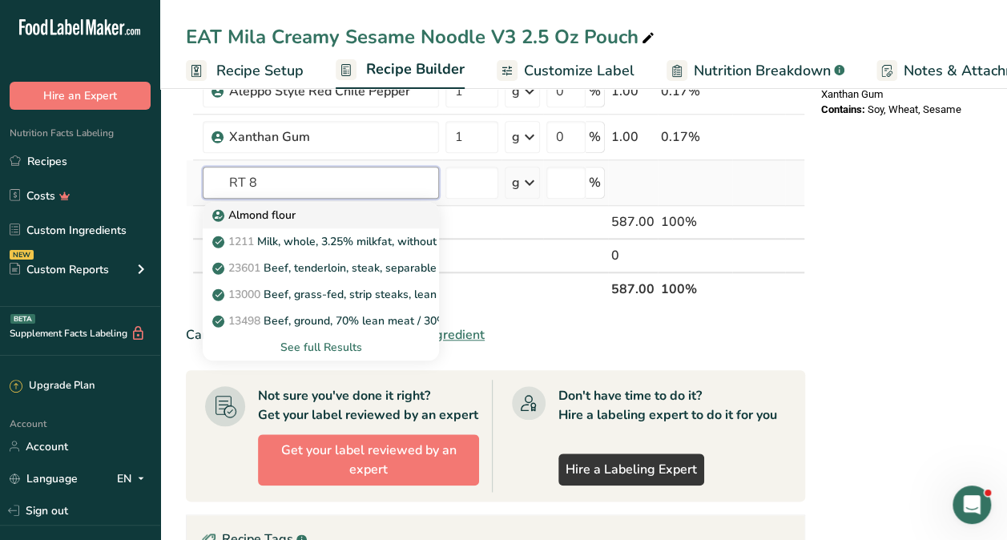
type input "RT 80"
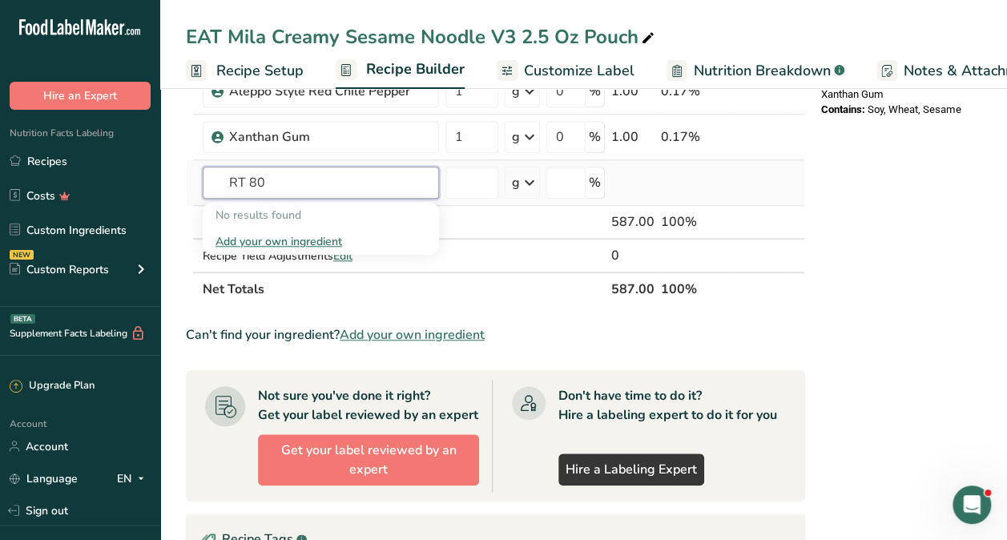
drag, startPoint x: 296, startPoint y: 175, endPoint x: 215, endPoint y: 175, distance: 81.7
click at [215, 175] on input "RT 80" at bounding box center [321, 183] width 236 height 32
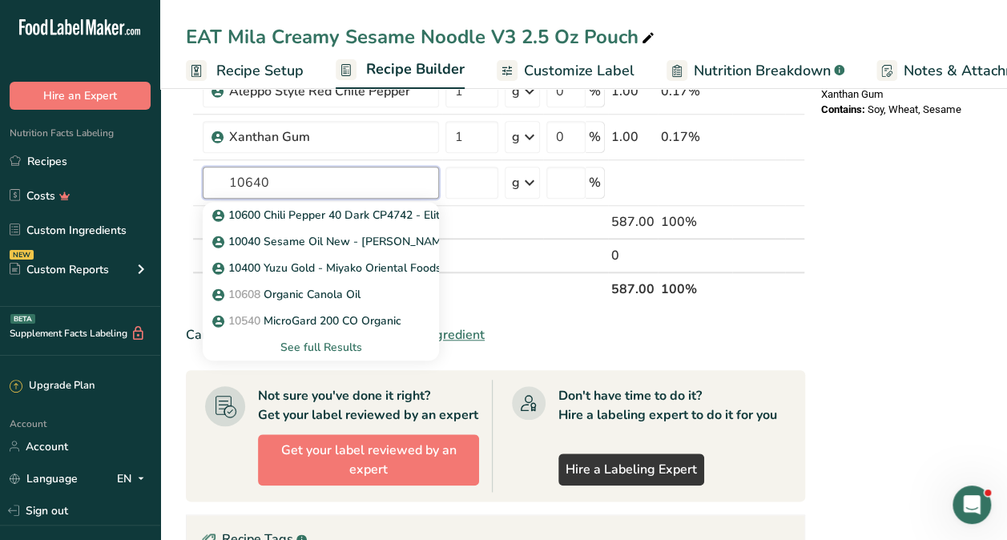
type input "10640"
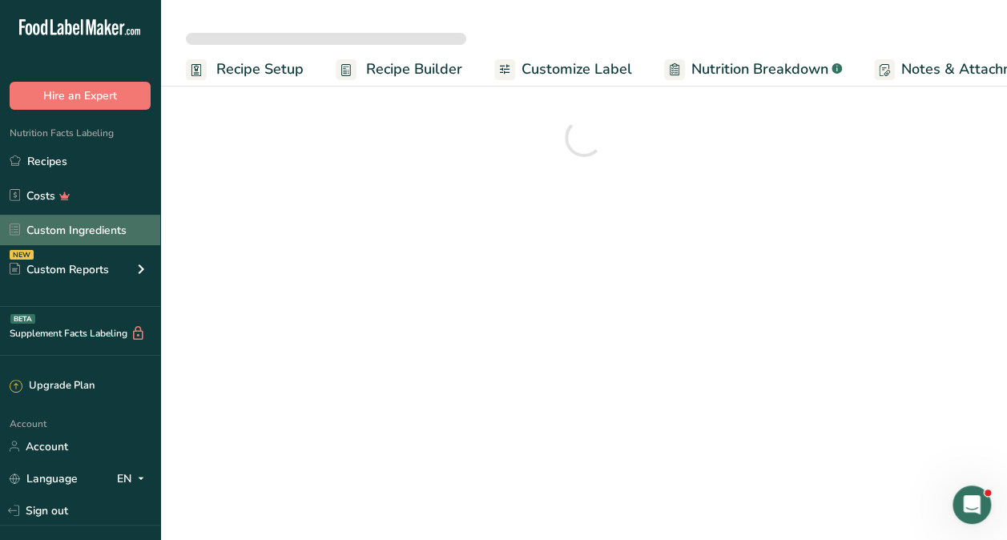
click at [75, 234] on link "Custom Ingredients" at bounding box center [80, 230] width 160 height 30
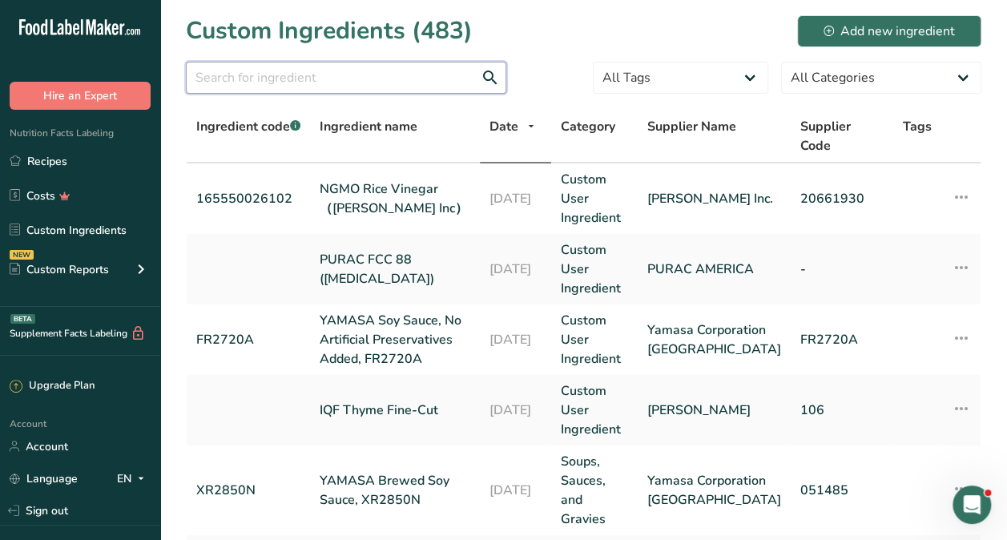
click at [329, 79] on input "text" at bounding box center [346, 78] width 320 height 32
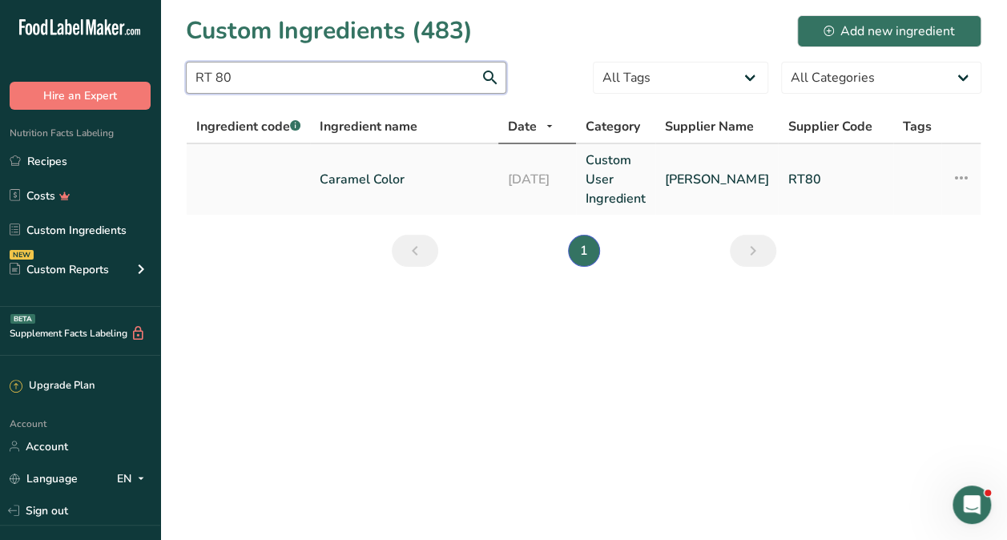
type input "RT 80"
click at [394, 178] on link "Caramel Color" at bounding box center [404, 179] width 169 height 19
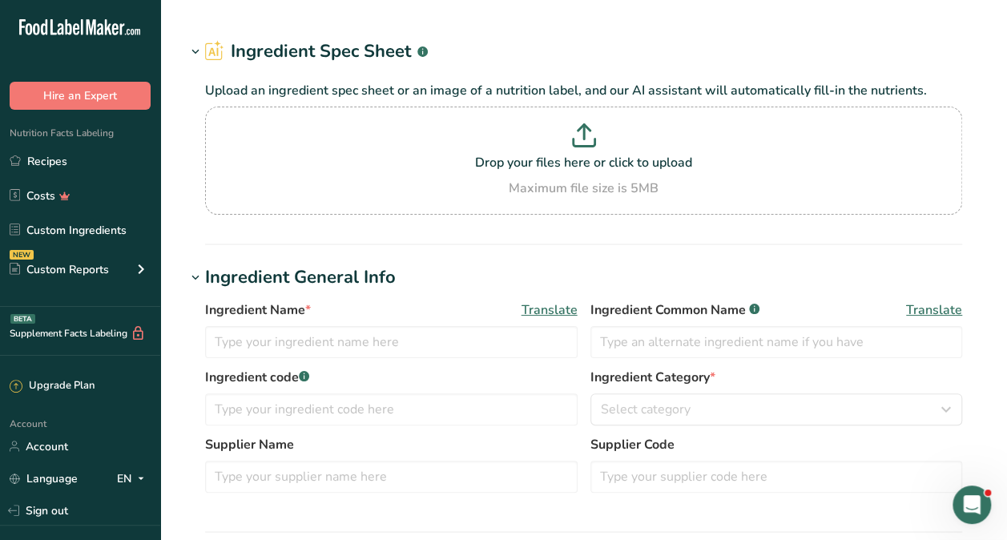
type input "Caramel Color"
type input "[PERSON_NAME]"
type input "RT80"
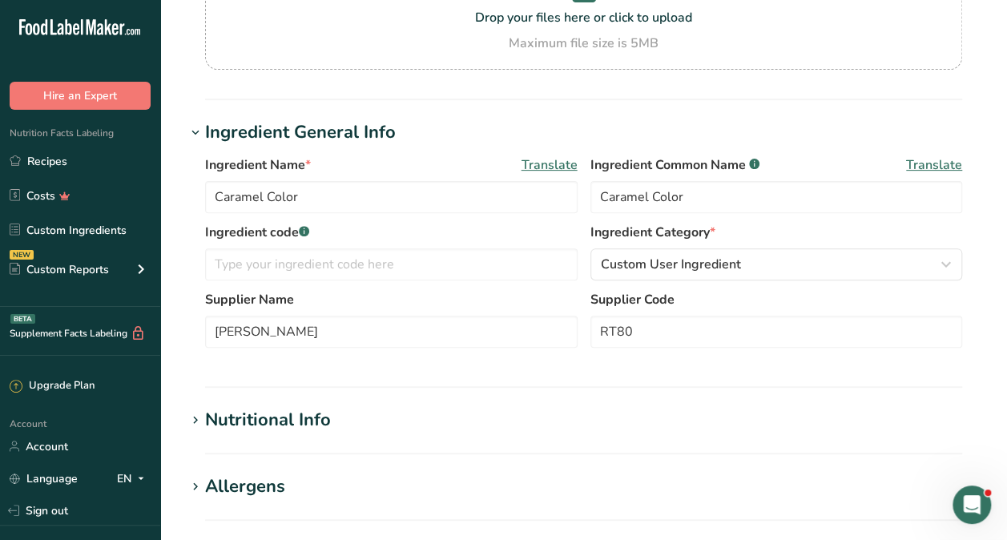
scroll to position [160, 0]
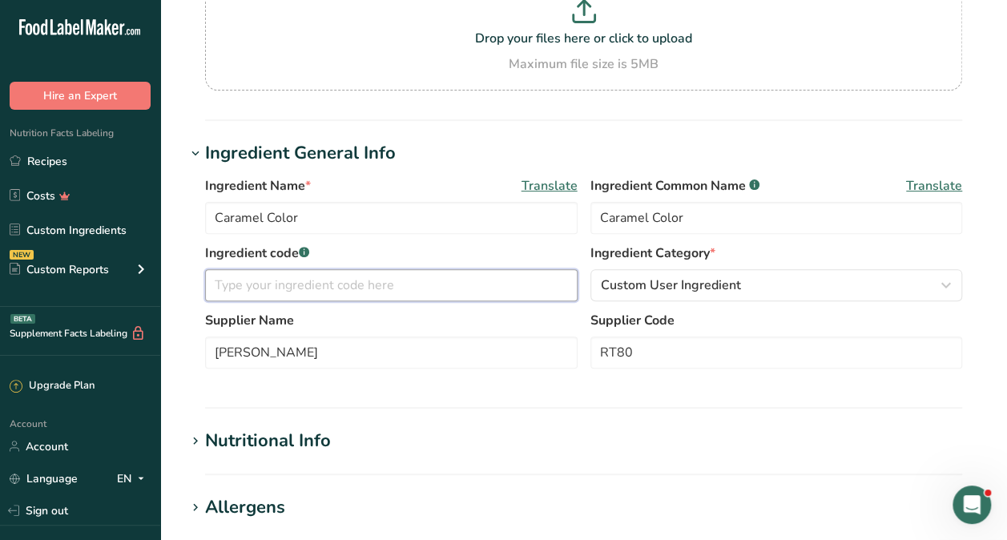
click at [306, 284] on input "text" at bounding box center [391, 285] width 373 height 32
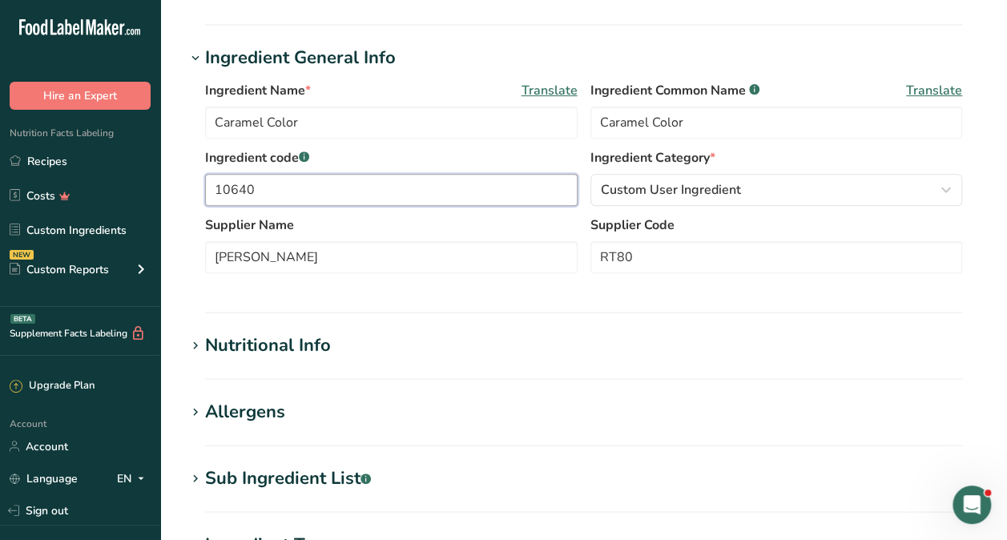
scroll to position [561, 0]
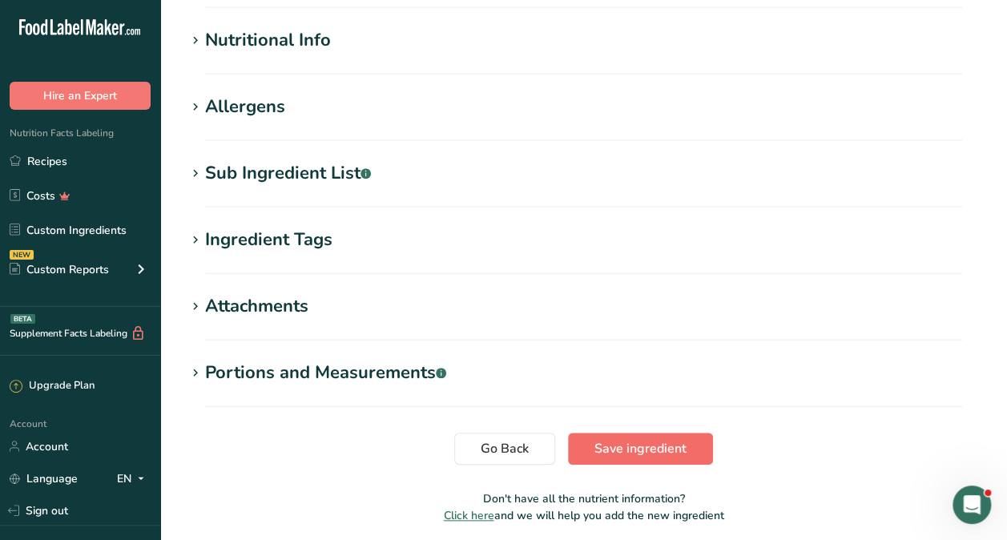
type input "10640"
click at [658, 446] on span "Save ingredient" at bounding box center [641, 448] width 92 height 19
